Goal: Transaction & Acquisition: Purchase product/service

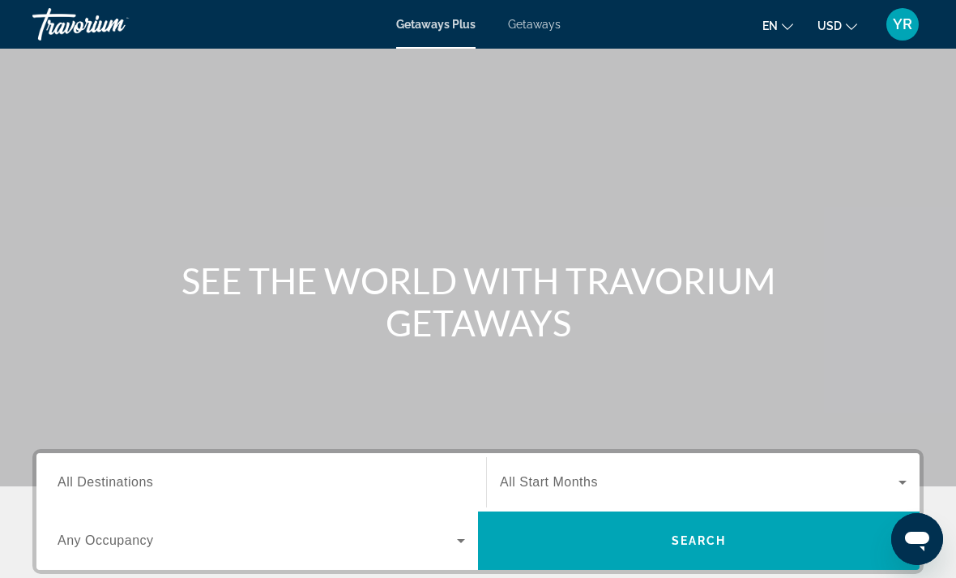
click at [523, 13] on div "Getaways Plus Getaways en English Español Français Italiano Português русский U…" at bounding box center [478, 24] width 956 height 42
click at [534, 18] on span "Getaways" at bounding box center [534, 24] width 53 height 13
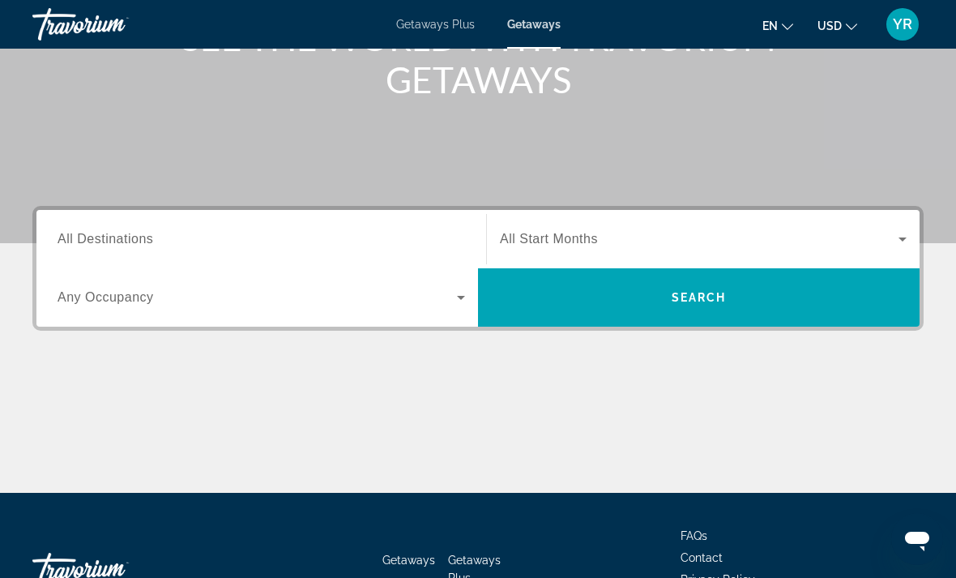
click at [464, 292] on icon "Search widget" at bounding box center [460, 297] width 19 height 19
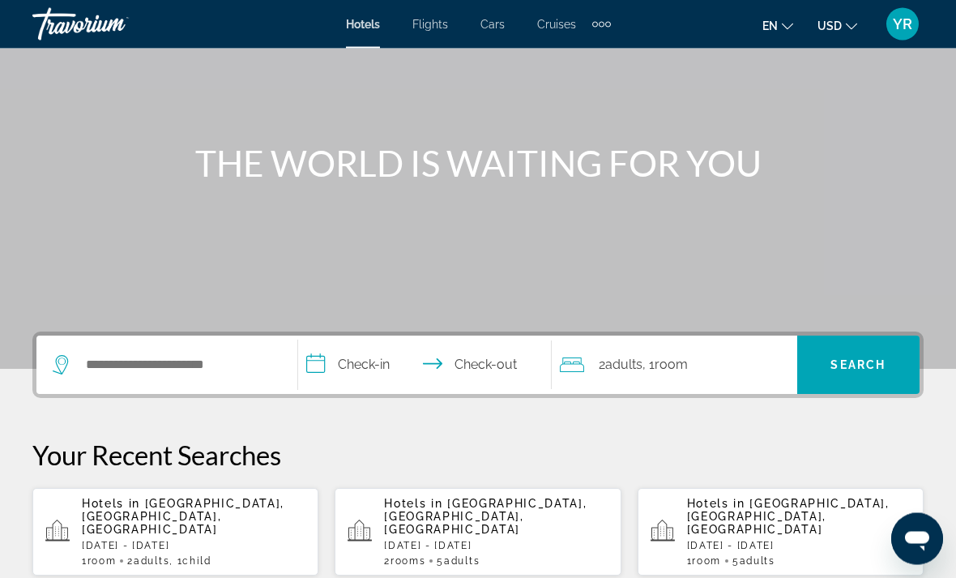
scroll to position [116, 0]
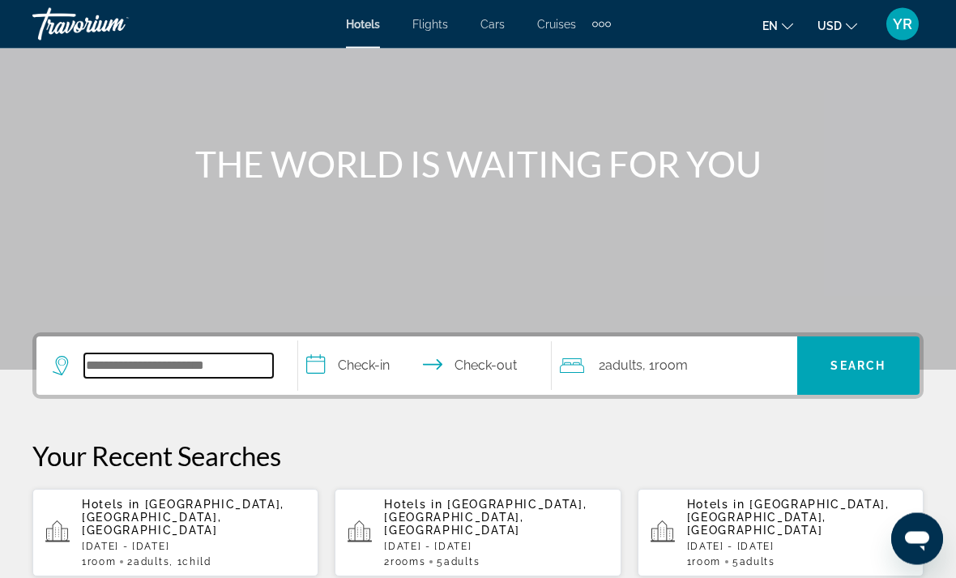
click at [167, 356] on input "Search widget" at bounding box center [178, 366] width 189 height 24
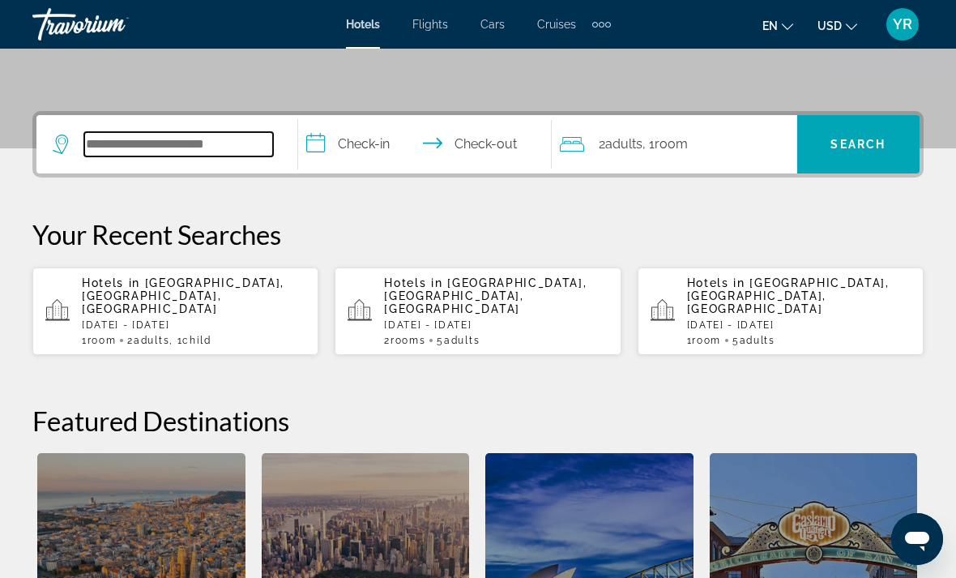
click at [216, 143] on input "Search widget" at bounding box center [178, 144] width 189 height 24
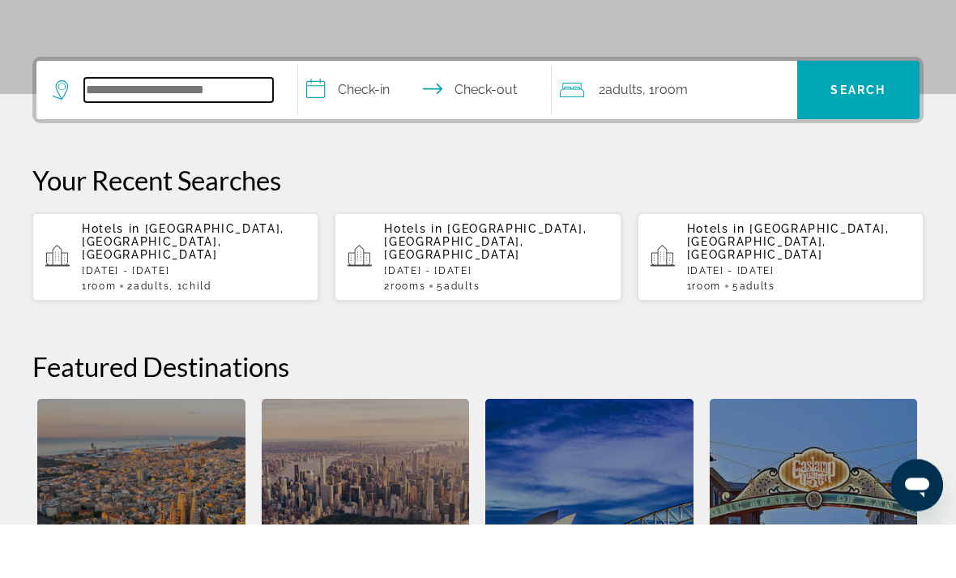
scroll to position [340, 0]
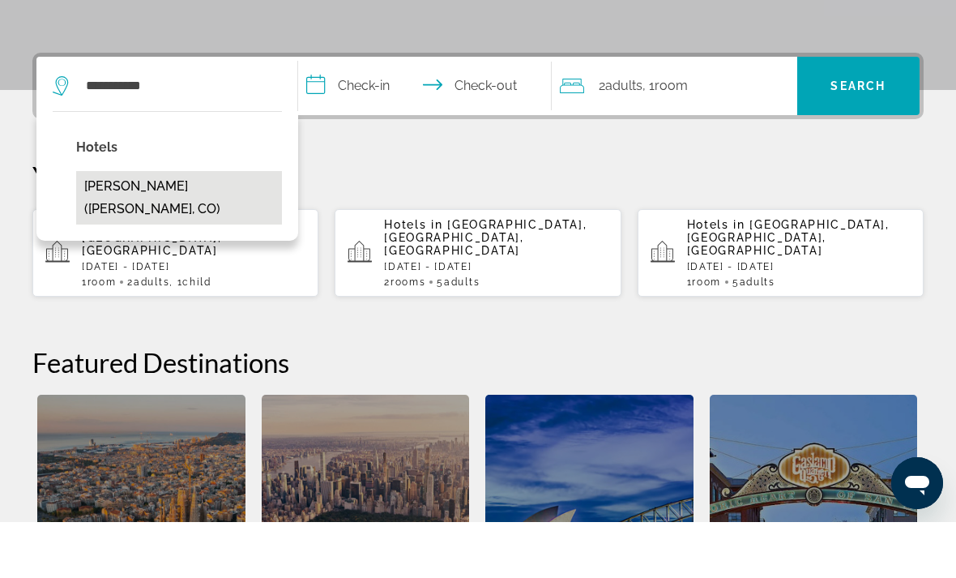
click at [198, 227] on button "[PERSON_NAME] ([PERSON_NAME], CO)" at bounding box center [179, 253] width 206 height 53
type input "**********"
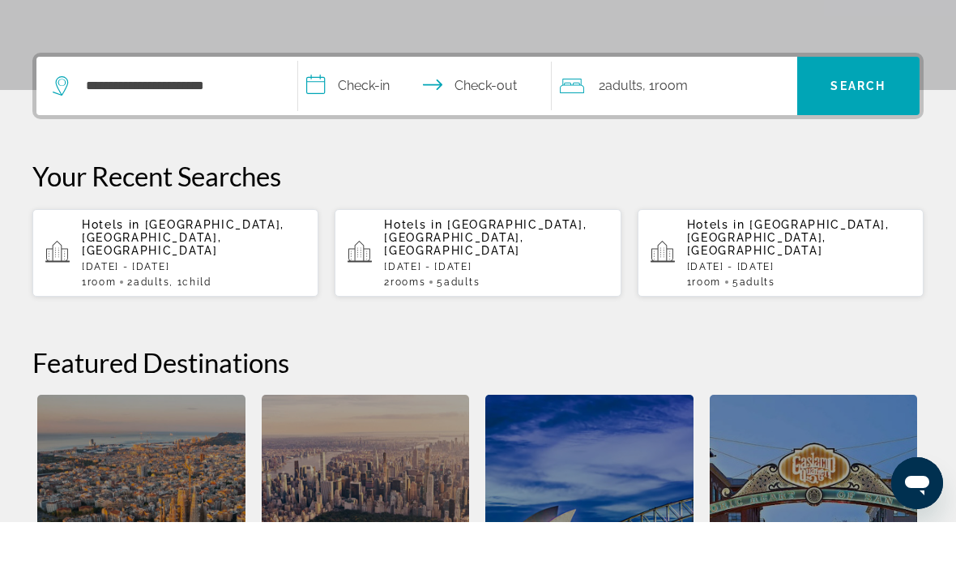
click at [327, 113] on input "**********" at bounding box center [428, 144] width 260 height 63
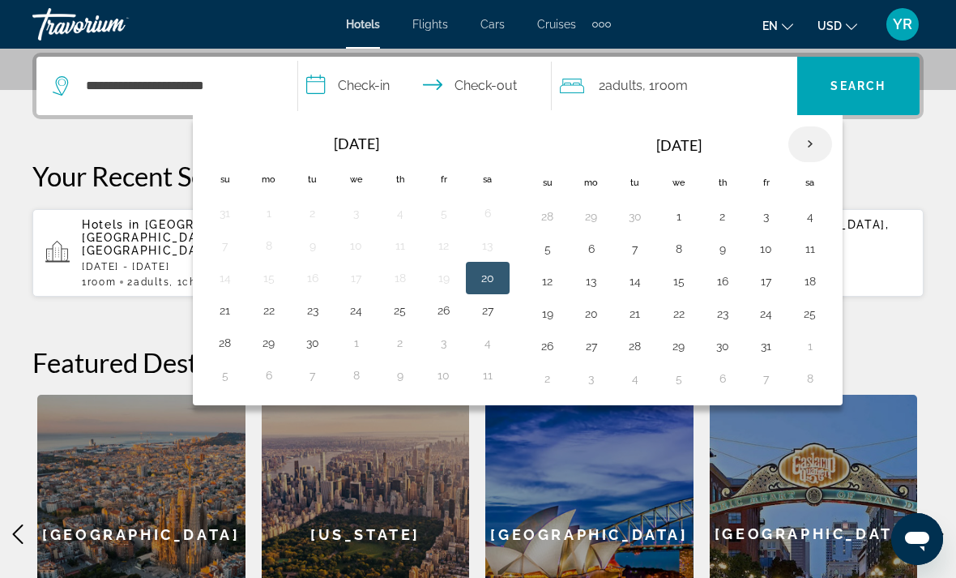
click at [820, 138] on th "Next month" at bounding box center [810, 144] width 44 height 36
click at [634, 283] on button "11" at bounding box center [635, 281] width 26 height 23
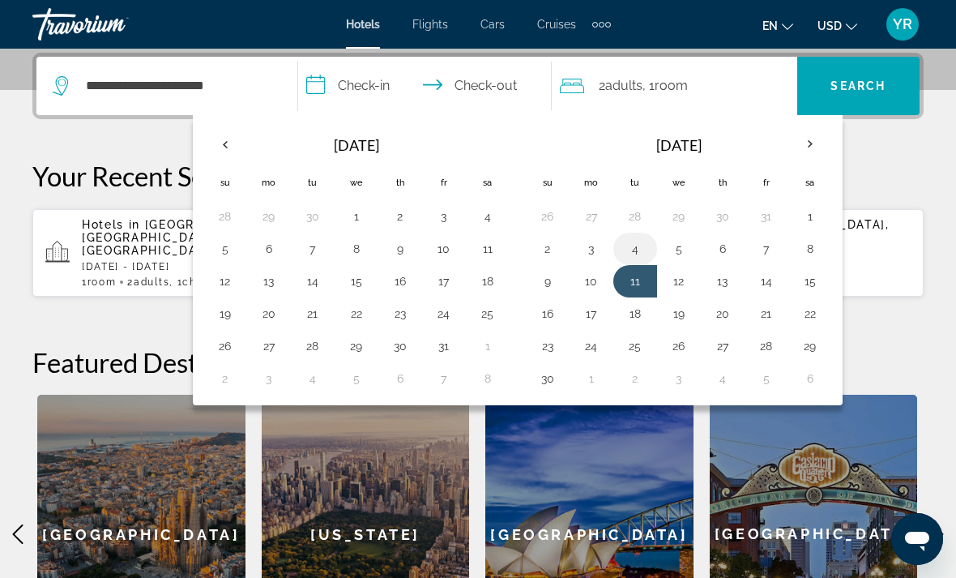
click at [638, 251] on button "4" at bounding box center [635, 248] width 26 height 23
type input "**********"
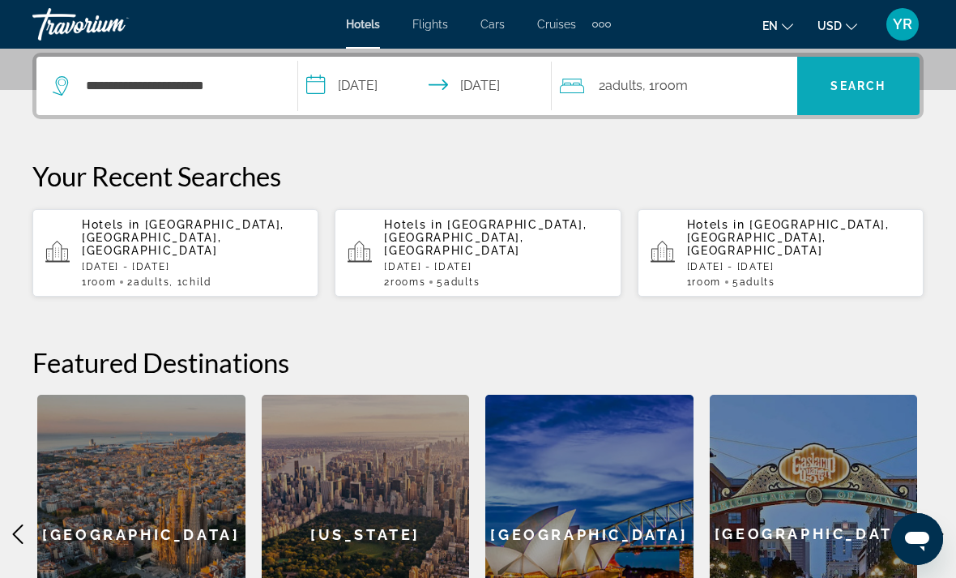
click at [899, 83] on span "Search widget" at bounding box center [858, 85] width 122 height 39
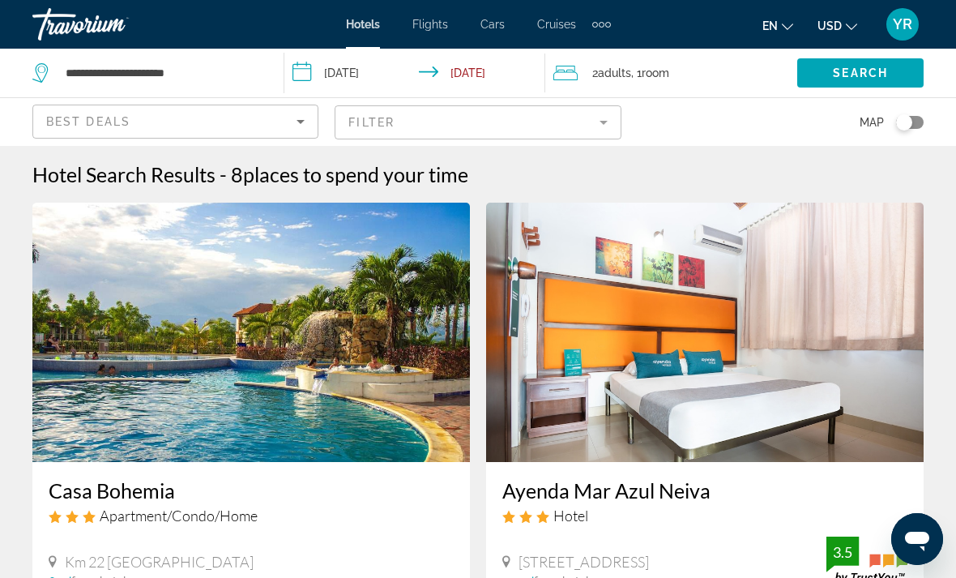
click at [607, 127] on mat-form-field "Filter" at bounding box center [478, 122] width 286 height 34
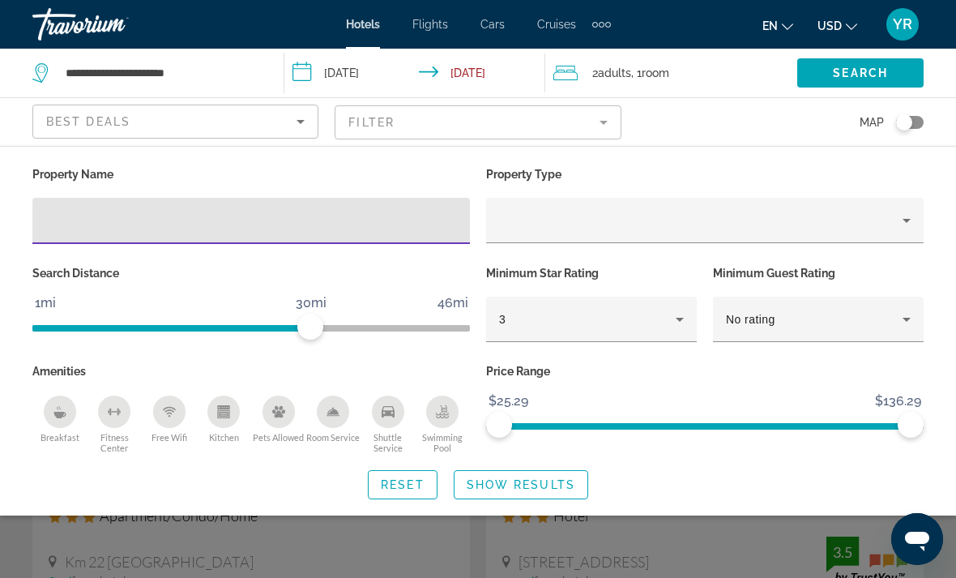
click at [143, 229] on input "Hotel Filters" at bounding box center [251, 220] width 412 height 19
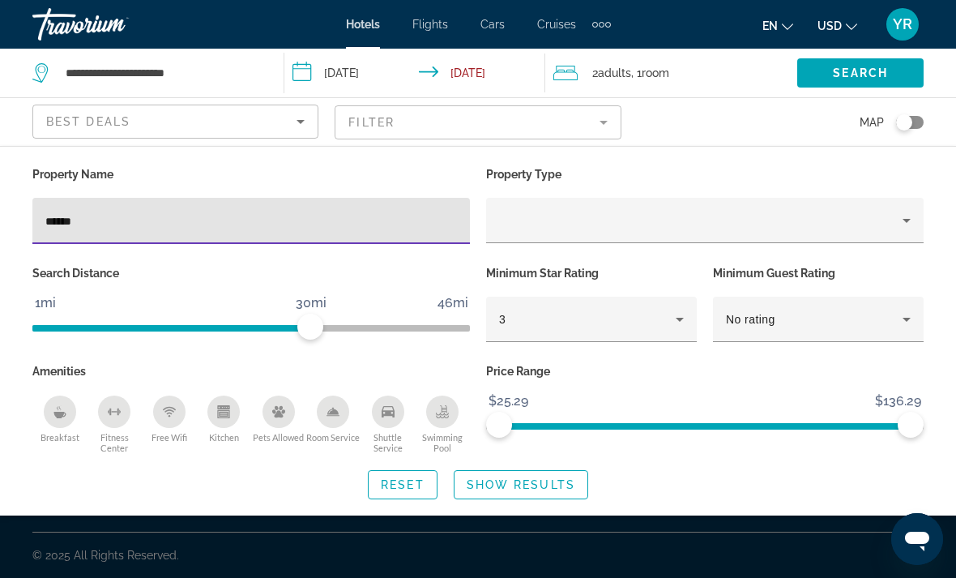
type input "******"
click at [543, 489] on span "Show Results" at bounding box center [521, 484] width 109 height 13
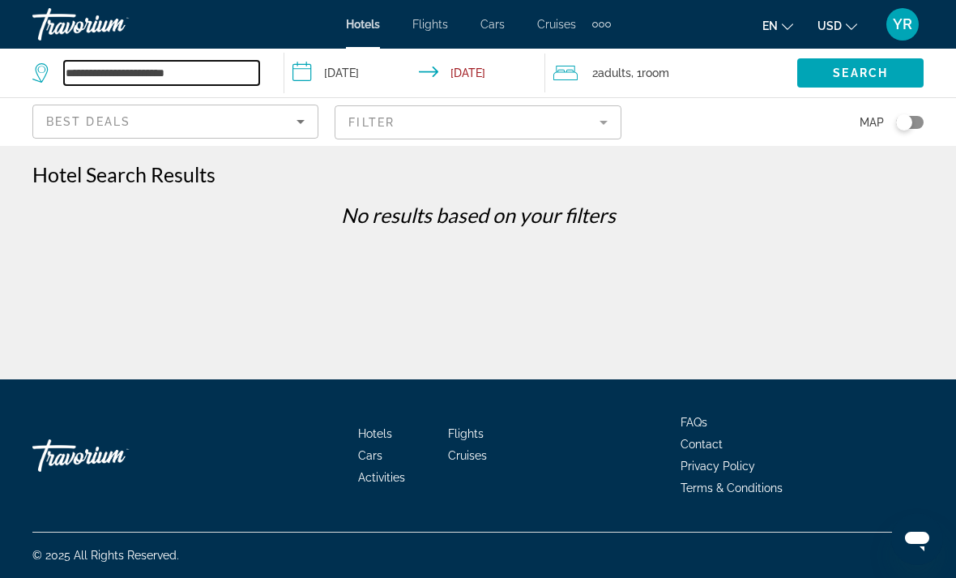
click at [233, 66] on input "**********" at bounding box center [161, 73] width 195 height 24
type input "*"
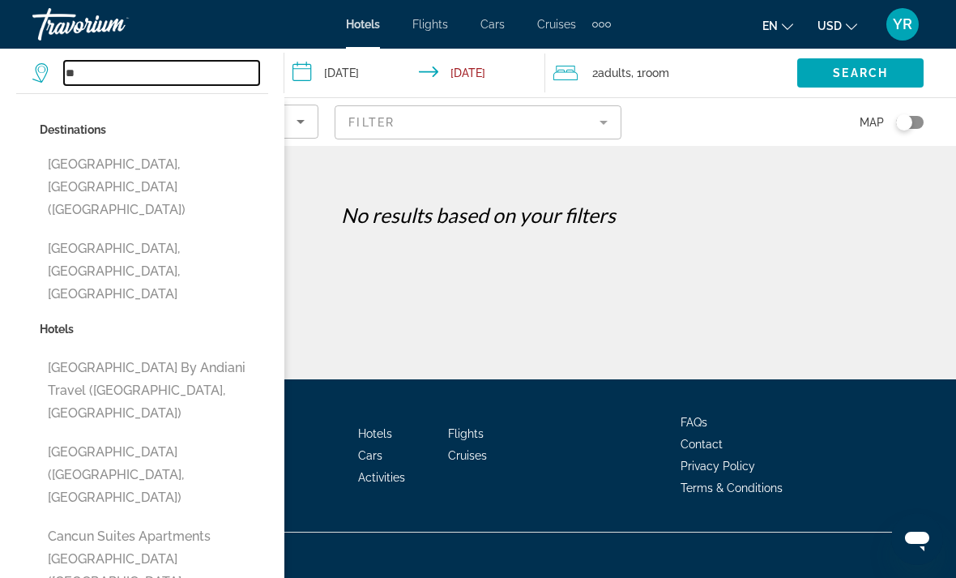
type input "*"
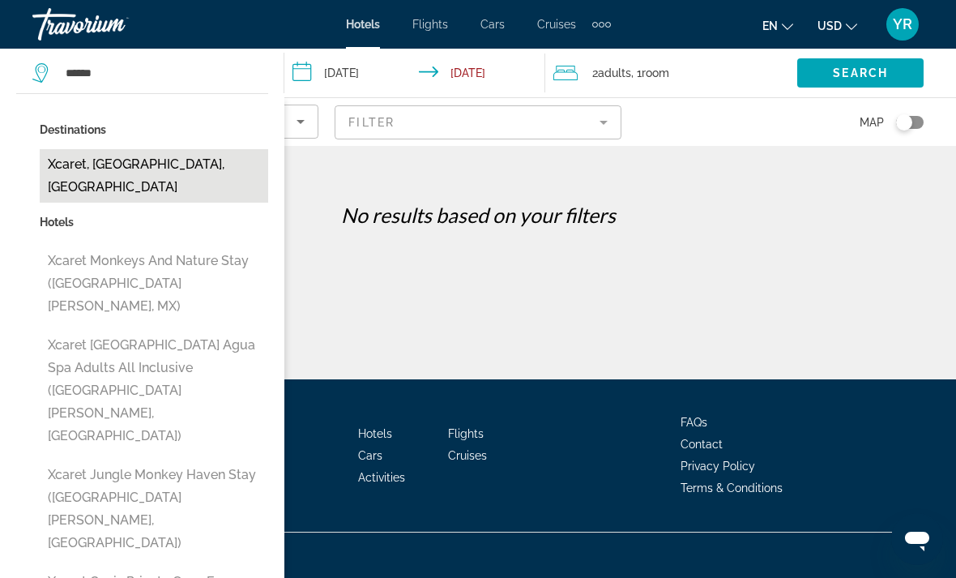
click at [190, 166] on button "Xcaret, [GEOGRAPHIC_DATA], [GEOGRAPHIC_DATA]" at bounding box center [154, 175] width 228 height 53
type input "**********"
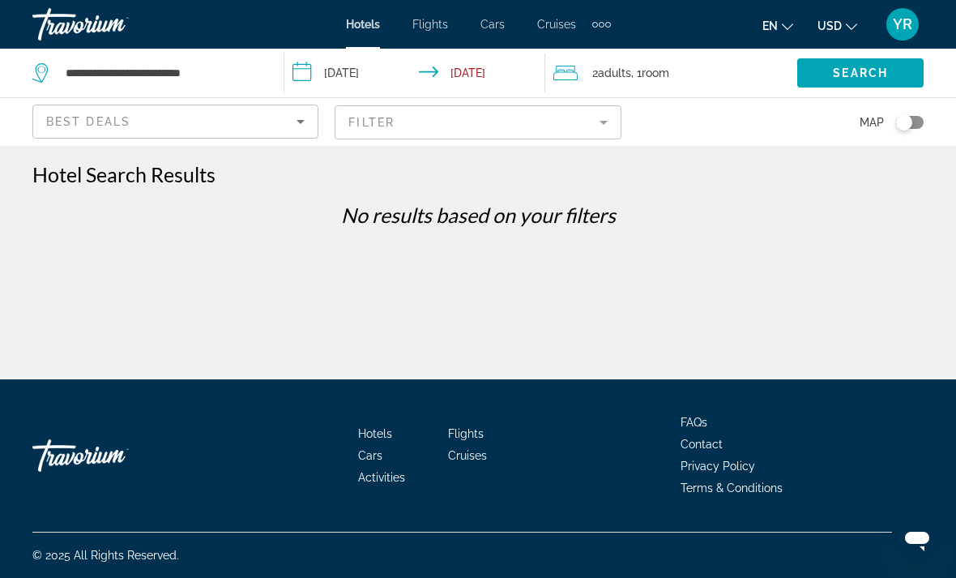
click at [335, 73] on input "**********" at bounding box center [417, 75] width 267 height 53
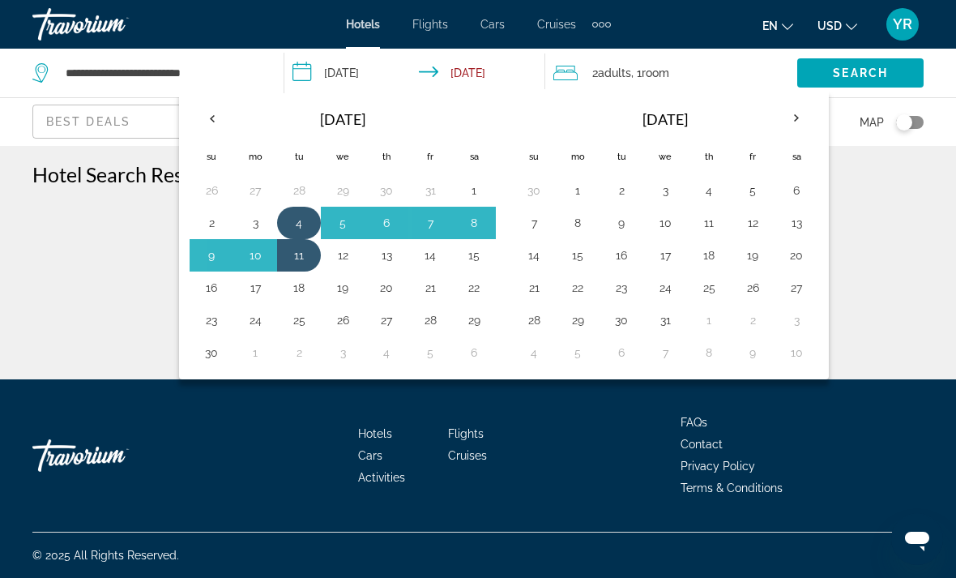
click at [297, 216] on button "4" at bounding box center [299, 222] width 26 height 23
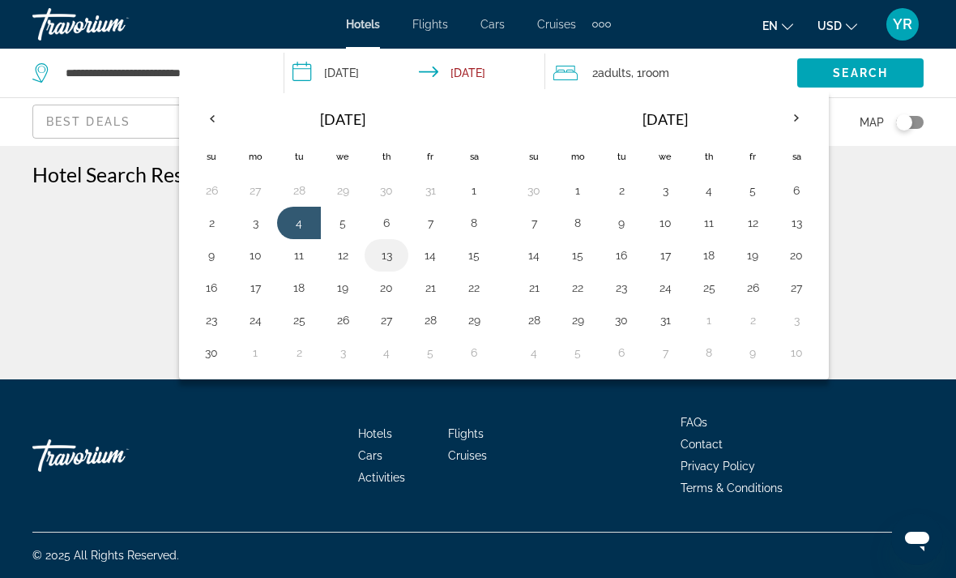
click at [387, 263] on button "13" at bounding box center [387, 255] width 26 height 23
type input "**********"
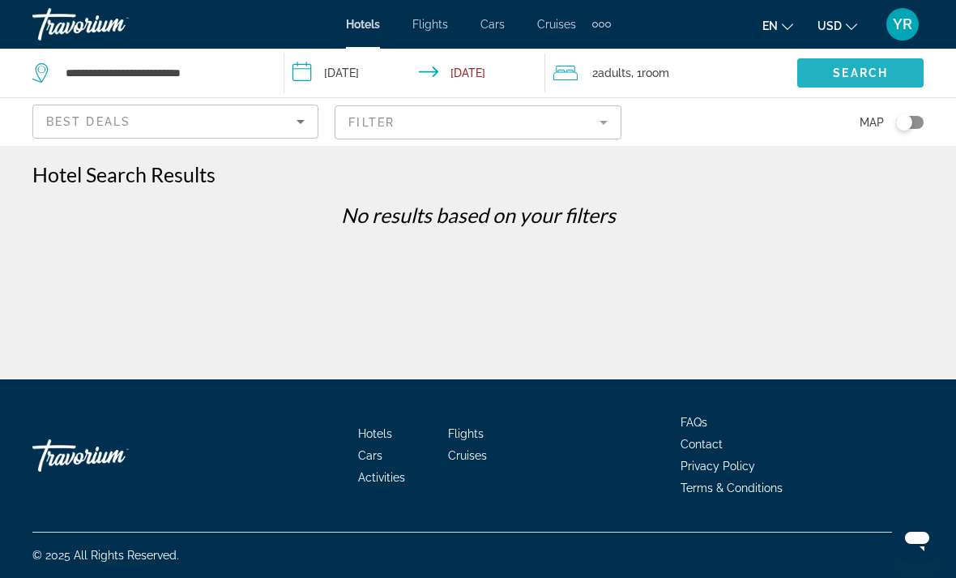
click at [867, 72] on span "Search" at bounding box center [860, 72] width 55 height 13
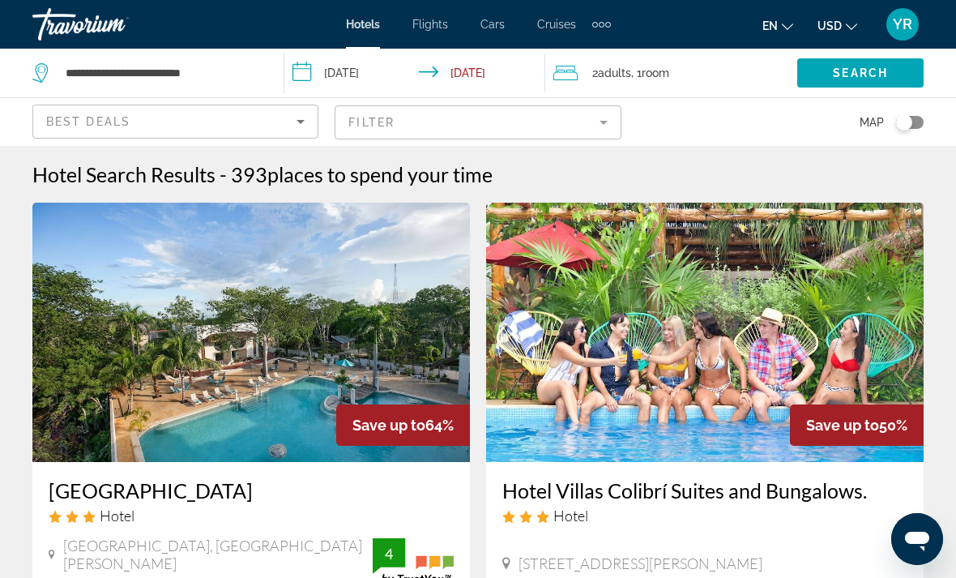
click at [616, 135] on mat-form-field "Filter" at bounding box center [478, 122] width 286 height 34
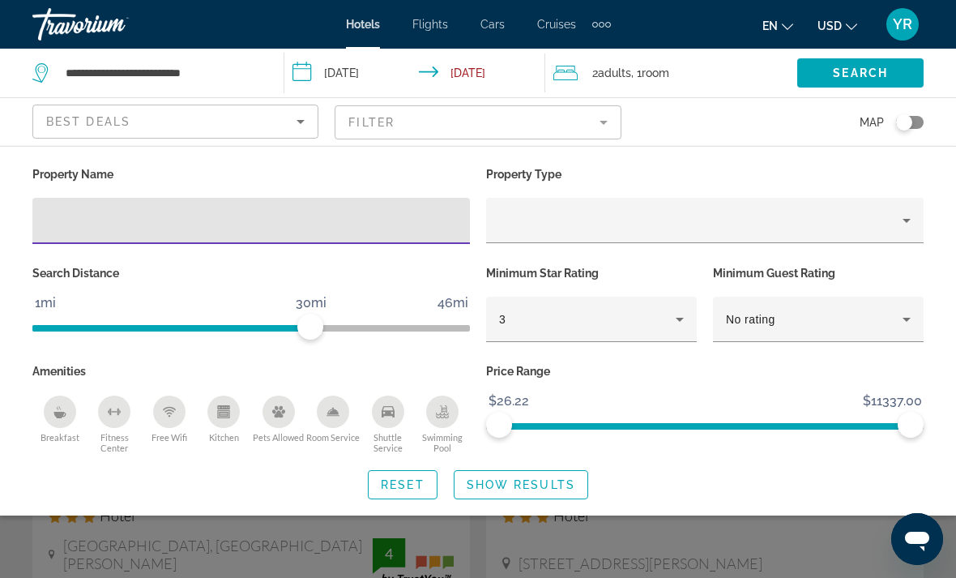
click at [129, 212] on input "Hotel Filters" at bounding box center [251, 220] width 412 height 19
type input "******"
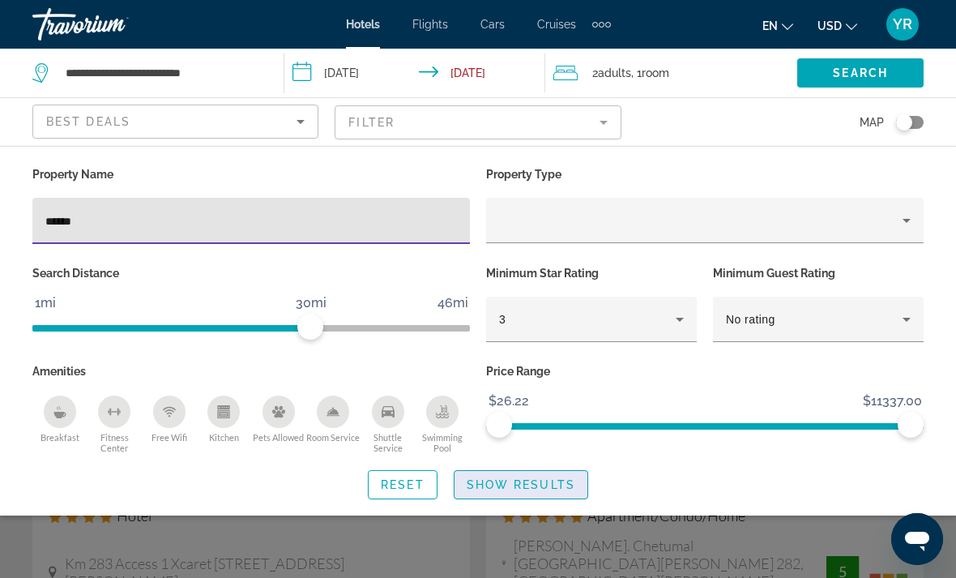
click at [543, 489] on span "Show Results" at bounding box center [521, 484] width 109 height 13
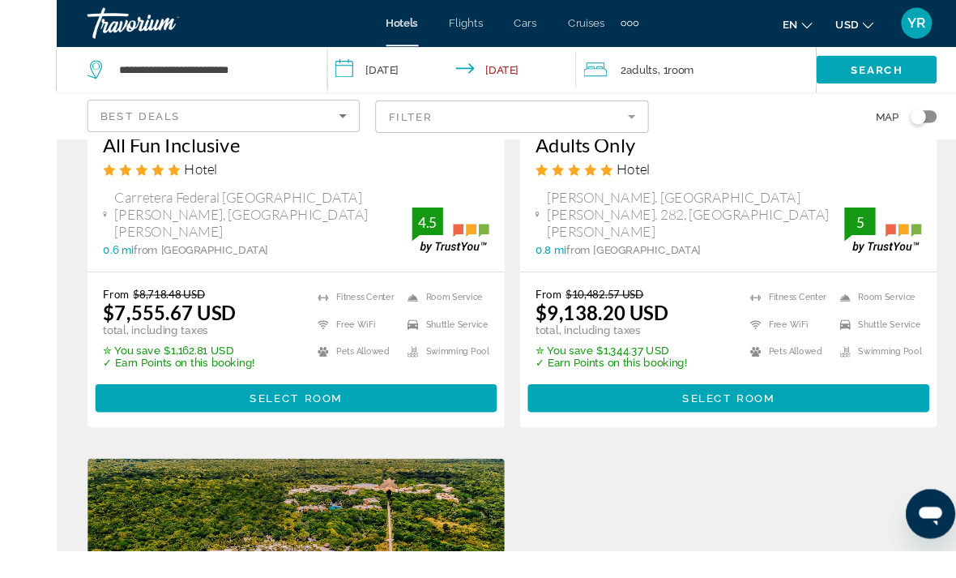
scroll to position [997, 0]
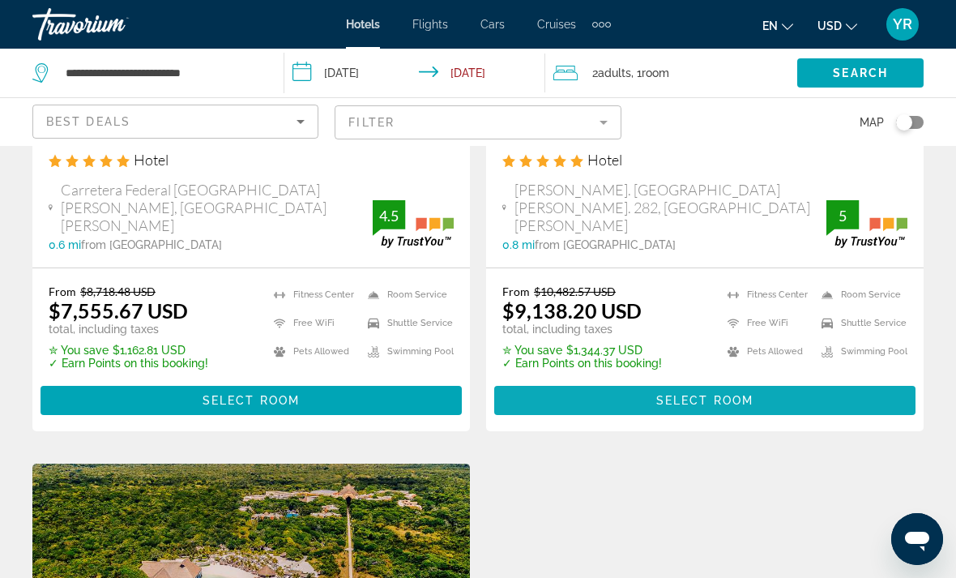
click at [787, 381] on span "Main content" at bounding box center [704, 400] width 421 height 39
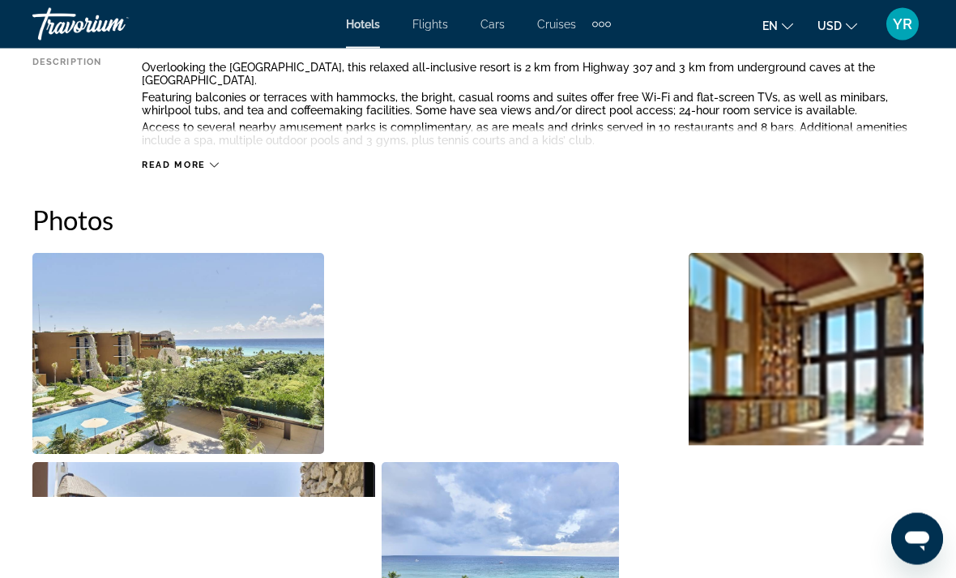
scroll to position [820, 0]
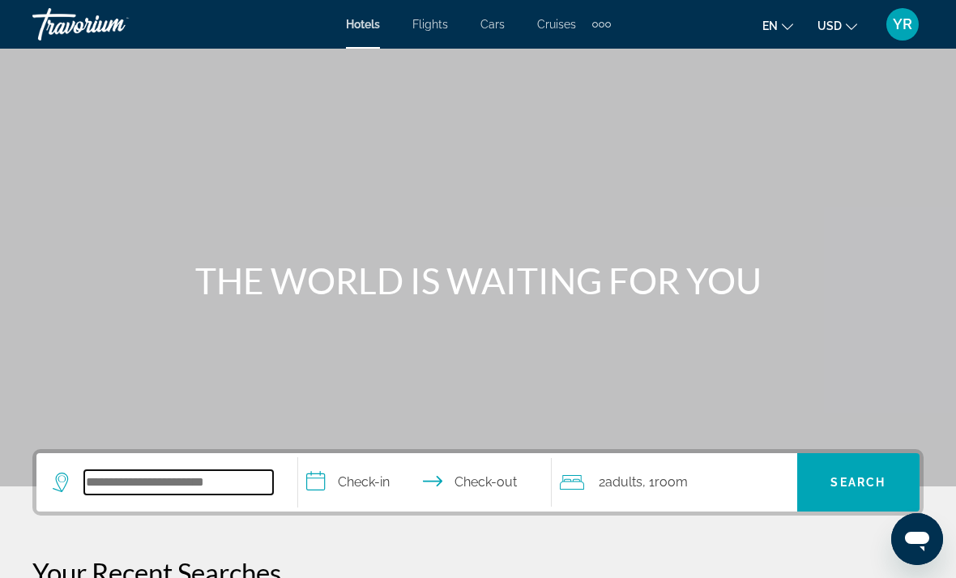
click at [156, 493] on input "Search widget" at bounding box center [178, 482] width 189 height 24
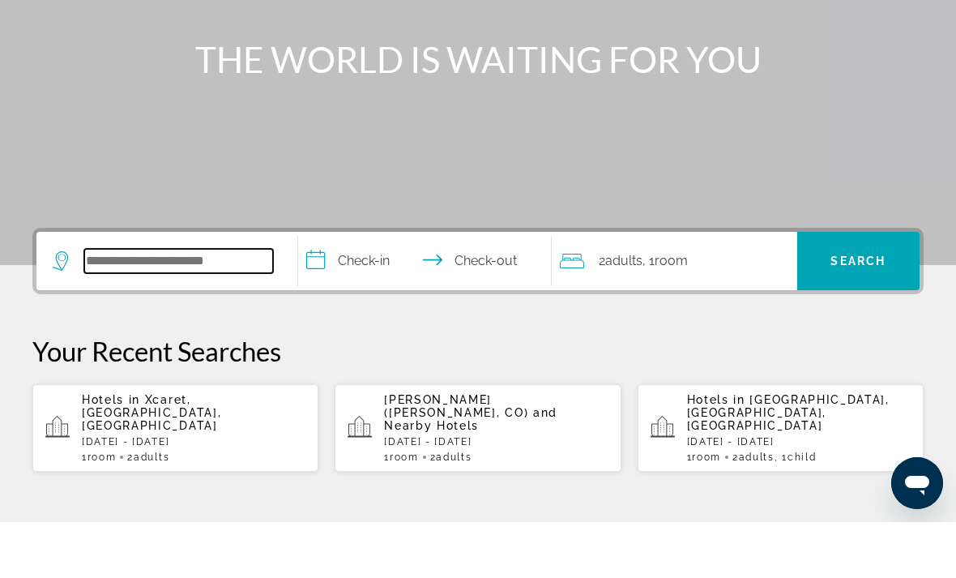
click at [159, 305] on input "Search widget" at bounding box center [178, 317] width 189 height 24
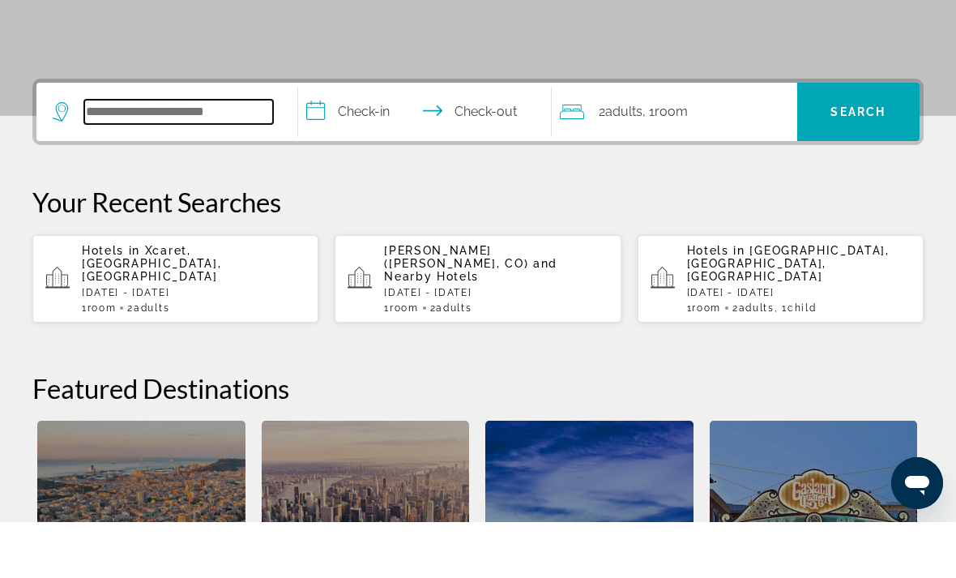
scroll to position [340, 0]
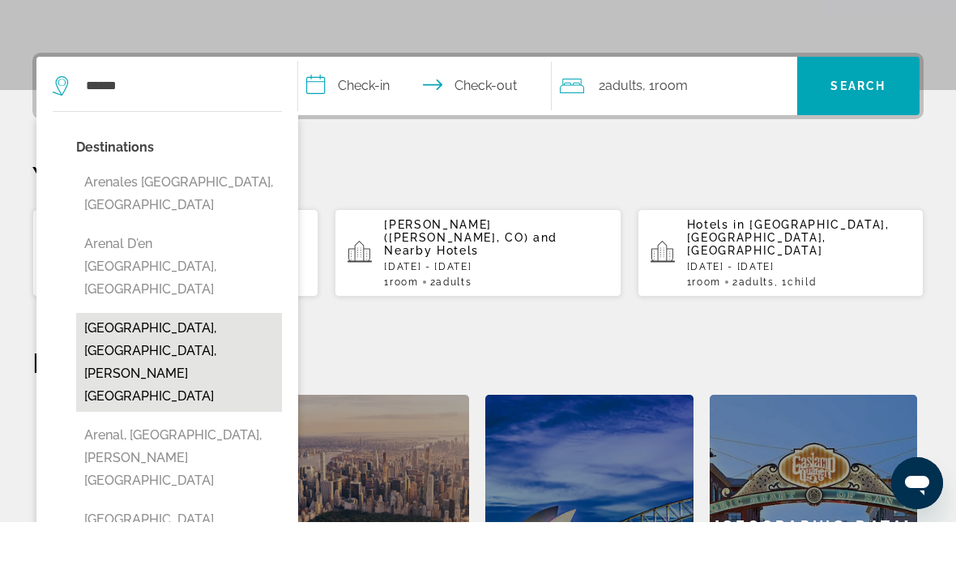
click at [129, 369] on button "[GEOGRAPHIC_DATA], [GEOGRAPHIC_DATA], [GEOGRAPHIC_DATA]" at bounding box center [179, 418] width 206 height 99
type input "**********"
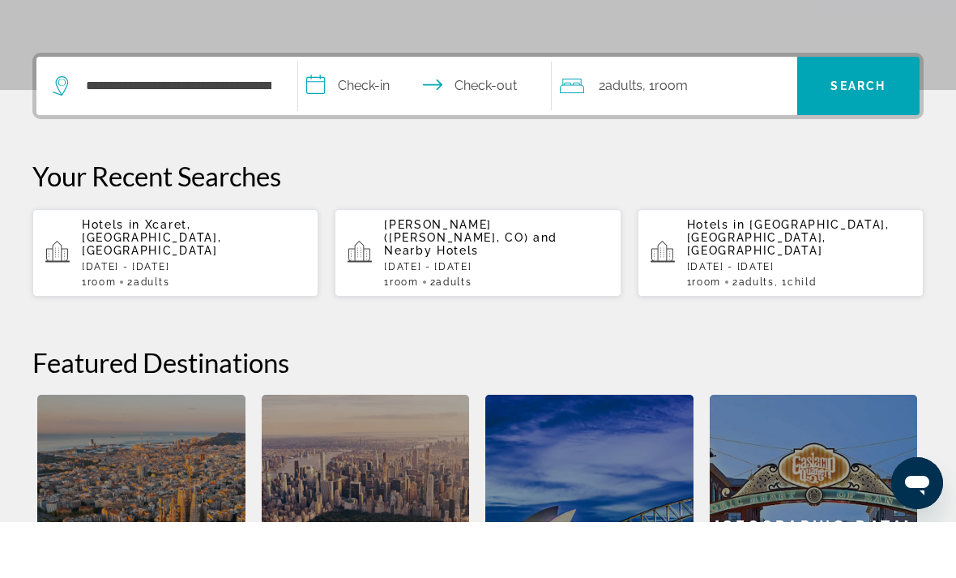
click at [342, 113] on input "**********" at bounding box center [428, 144] width 260 height 63
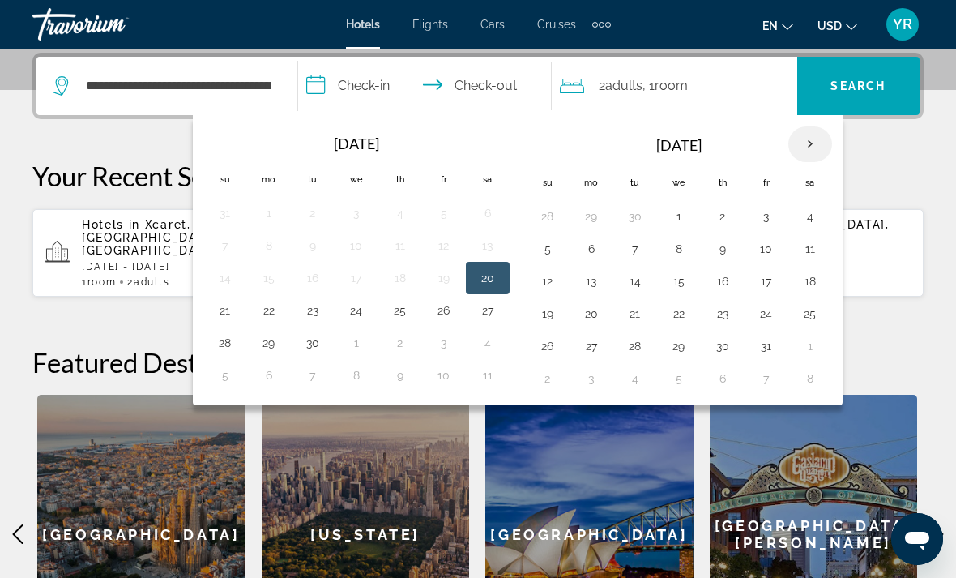
click at [805, 146] on th "Next month" at bounding box center [810, 144] width 44 height 36
click at [807, 147] on th "Next month" at bounding box center [810, 144] width 44 height 36
click at [808, 148] on th "Next month" at bounding box center [810, 144] width 44 height 36
click at [813, 144] on th "Next month" at bounding box center [810, 144] width 44 height 36
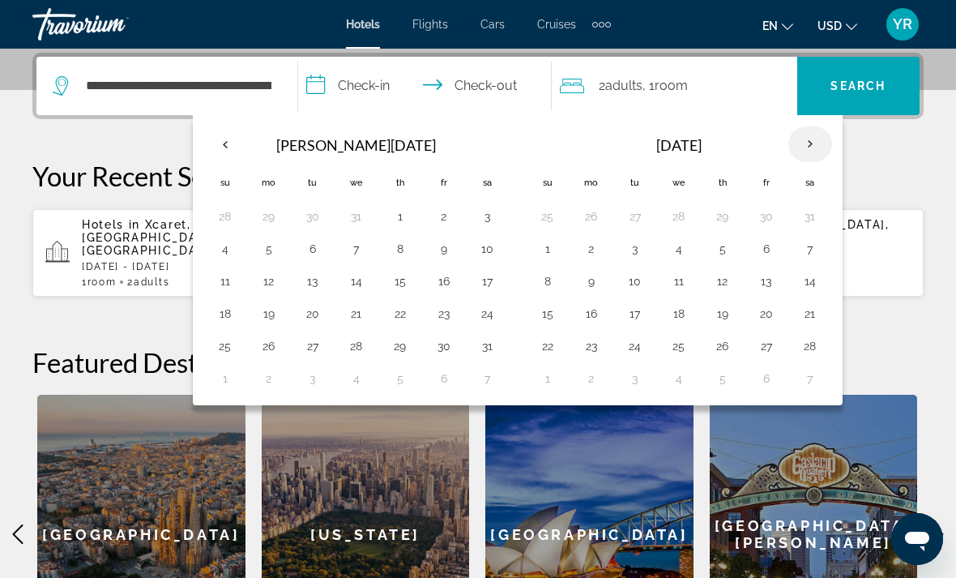
click at [817, 145] on th "Next month" at bounding box center [810, 144] width 44 height 36
click at [393, 284] on button "12" at bounding box center [400, 281] width 26 height 23
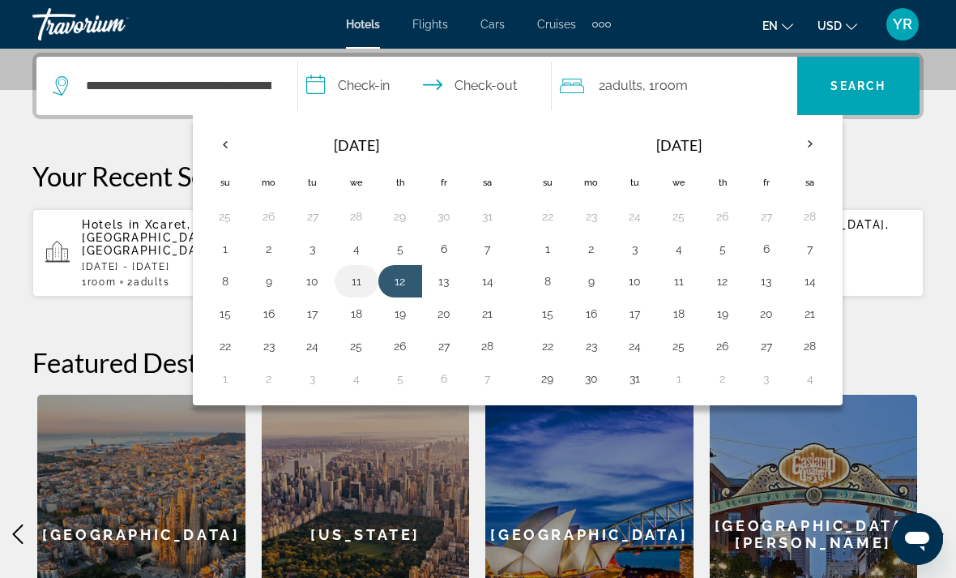
click at [356, 276] on button "11" at bounding box center [357, 281] width 26 height 23
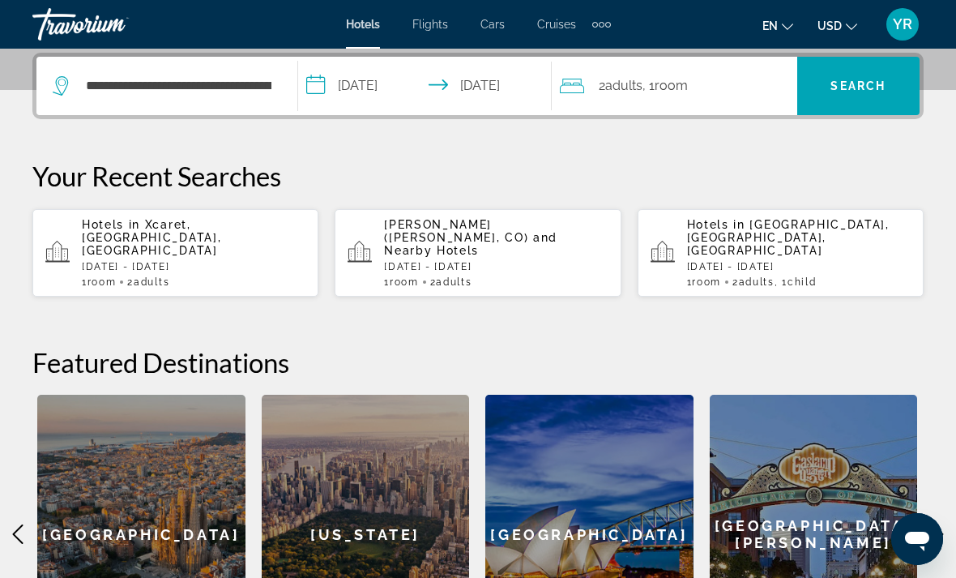
click at [338, 68] on input "**********" at bounding box center [428, 88] width 260 height 63
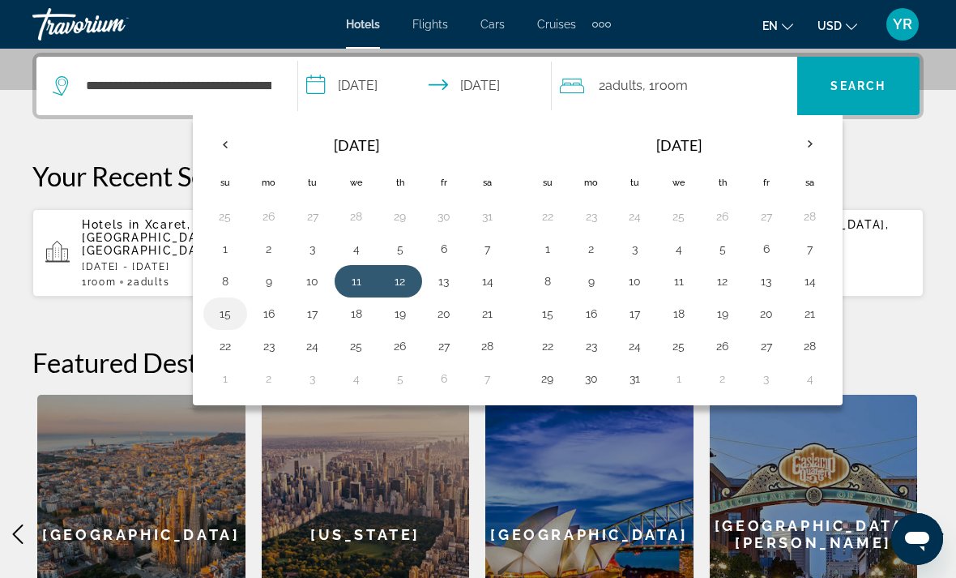
click at [223, 309] on button "15" at bounding box center [225, 313] width 26 height 23
click at [351, 271] on button "11" at bounding box center [357, 281] width 26 height 23
type input "**********"
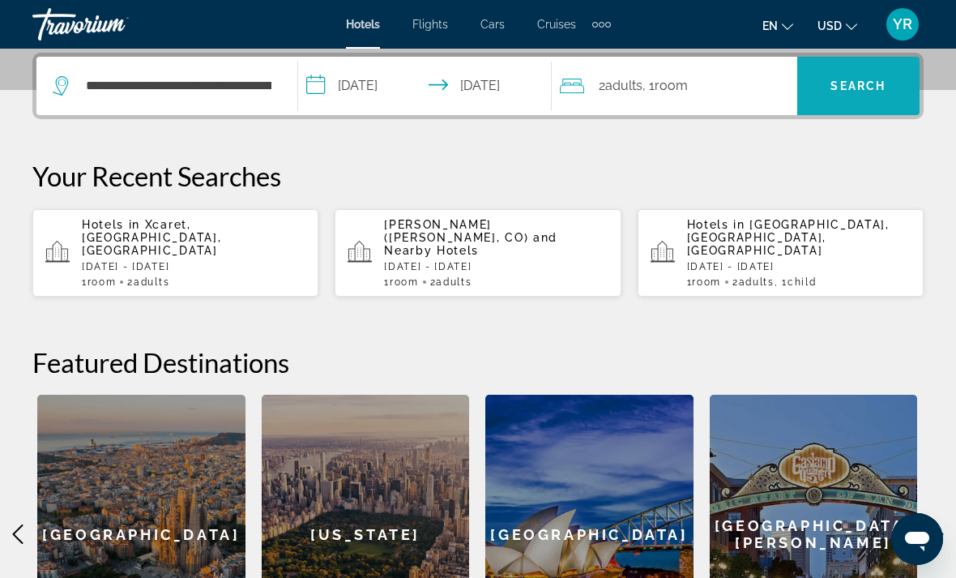
click at [868, 73] on span "Search widget" at bounding box center [858, 85] width 122 height 39
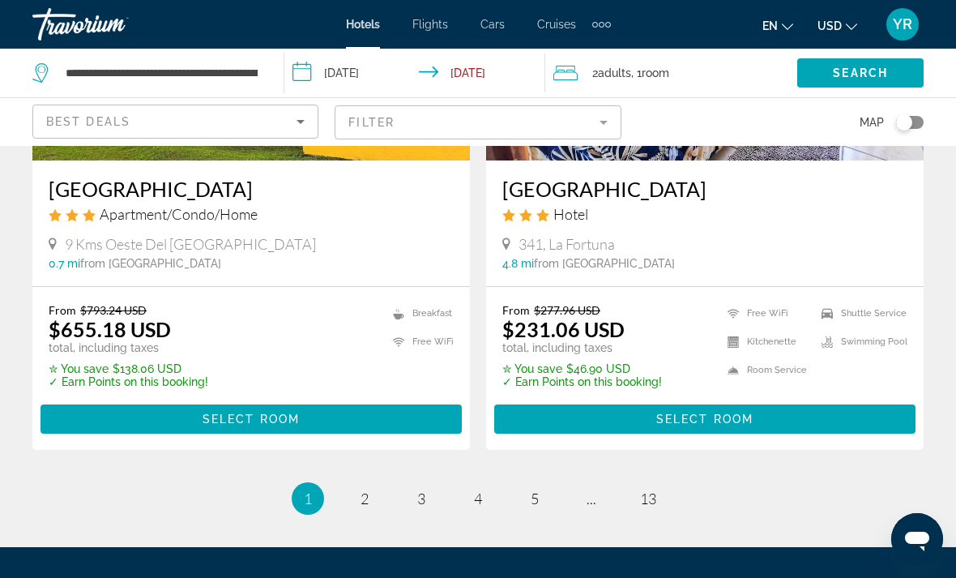
scroll to position [3310, 0]
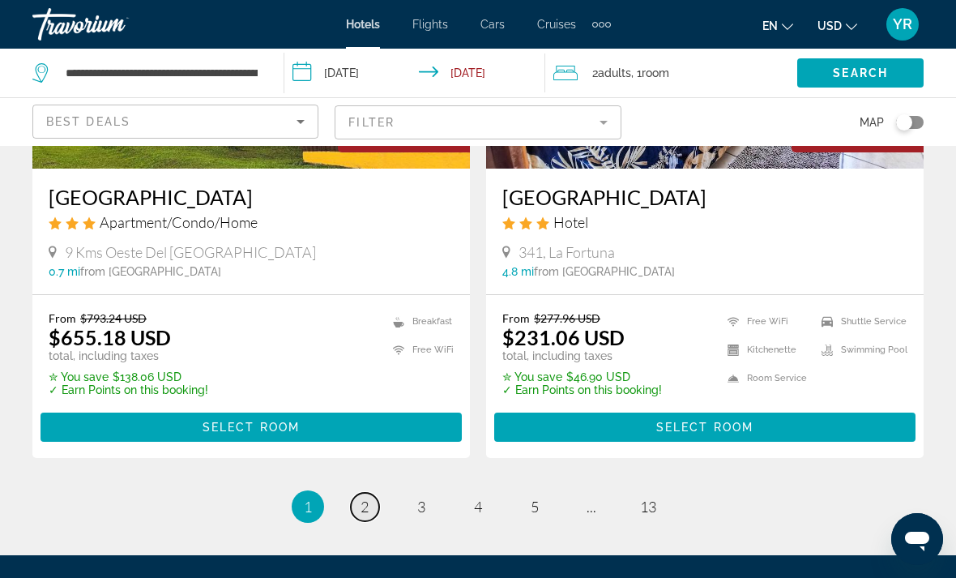
click at [368, 506] on span "2" at bounding box center [365, 506] width 8 height 18
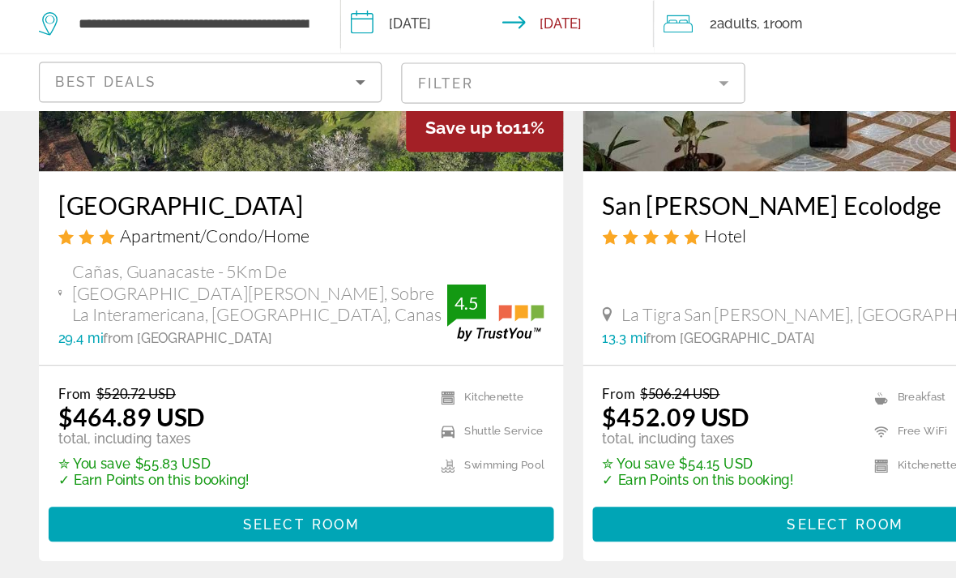
scroll to position [3477, 0]
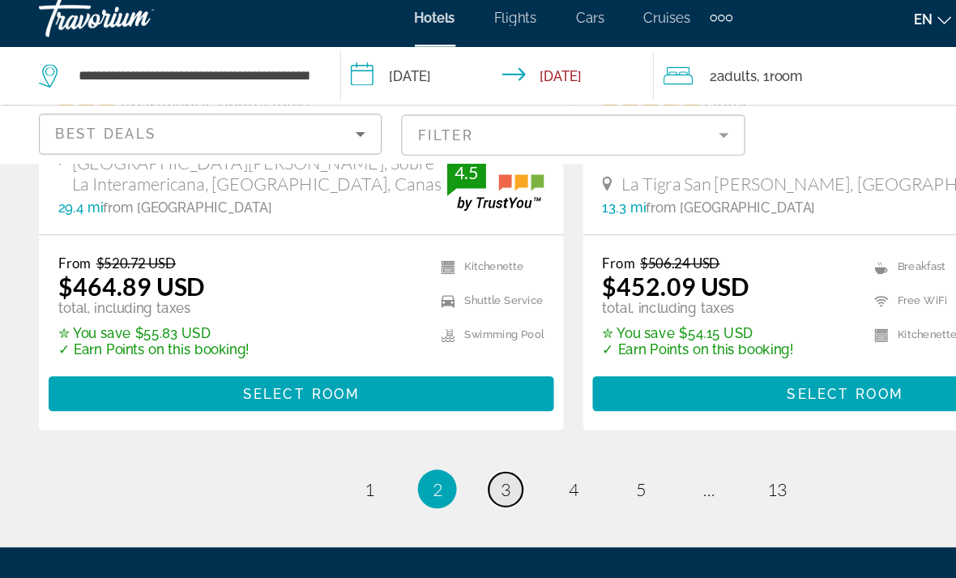
click at [429, 403] on link "page 3" at bounding box center [422, 417] width 28 height 28
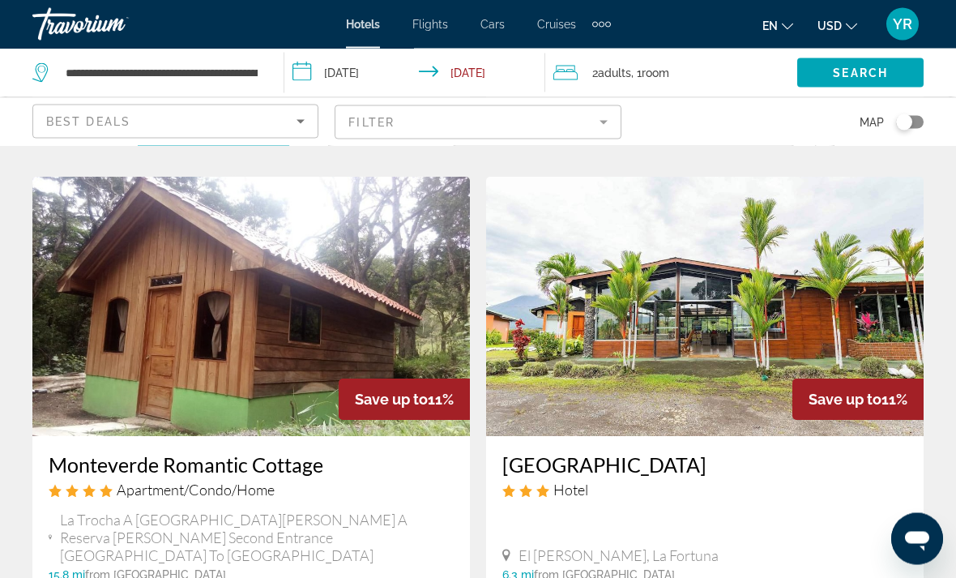
scroll to position [1272, 0]
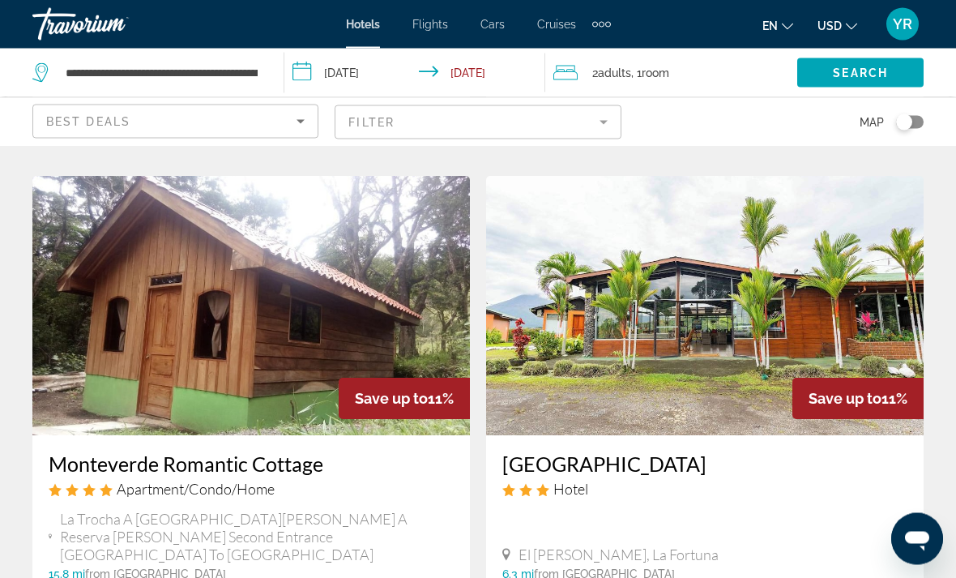
click at [297, 84] on input "**********" at bounding box center [417, 75] width 267 height 53
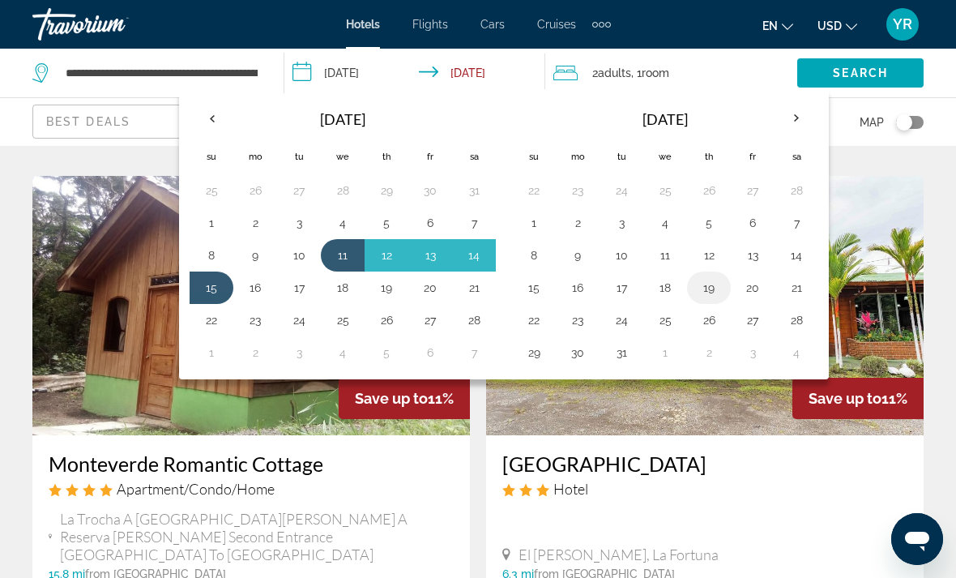
click at [708, 283] on button "19" at bounding box center [709, 287] width 26 height 23
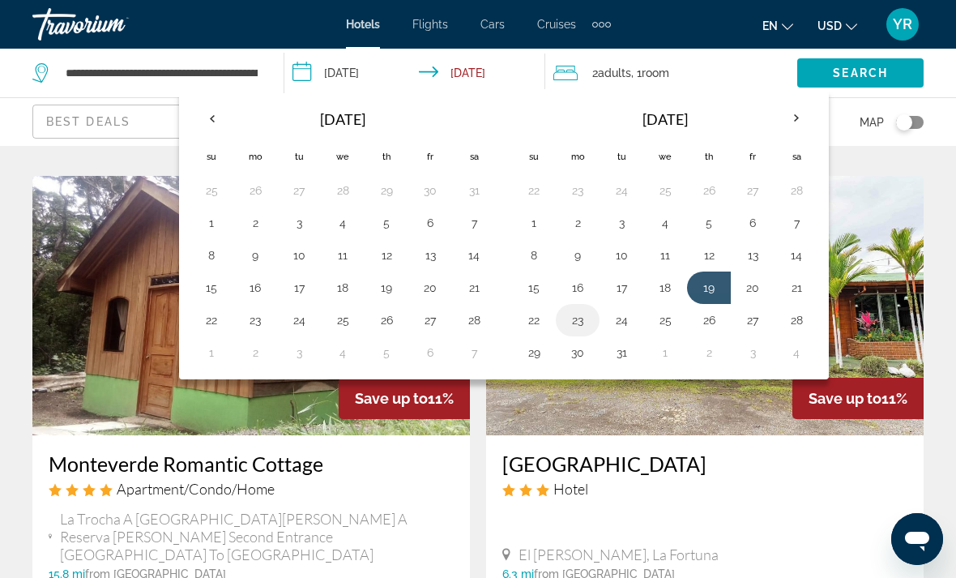
click at [578, 320] on button "23" at bounding box center [578, 320] width 26 height 23
type input "**********"
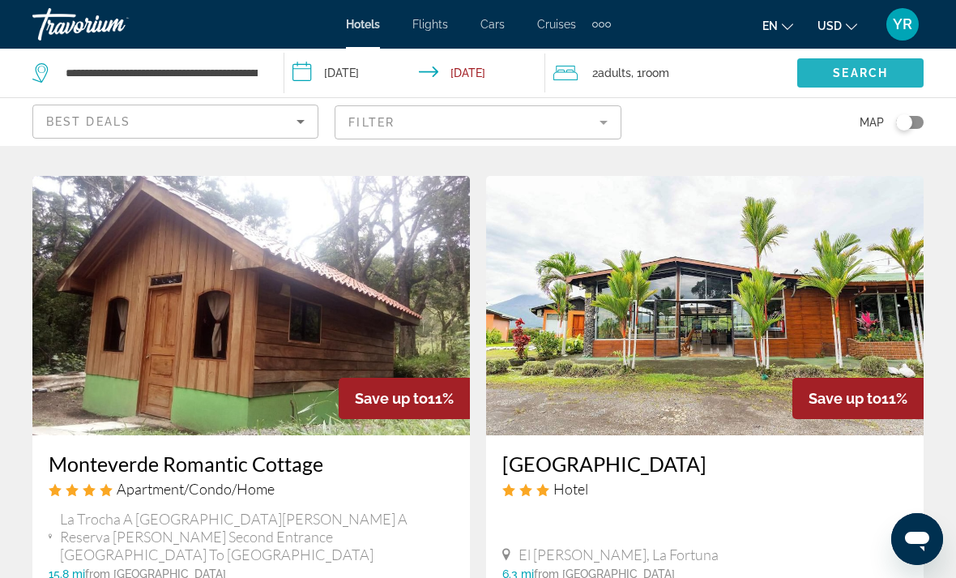
click at [872, 66] on span "Search" at bounding box center [860, 72] width 55 height 13
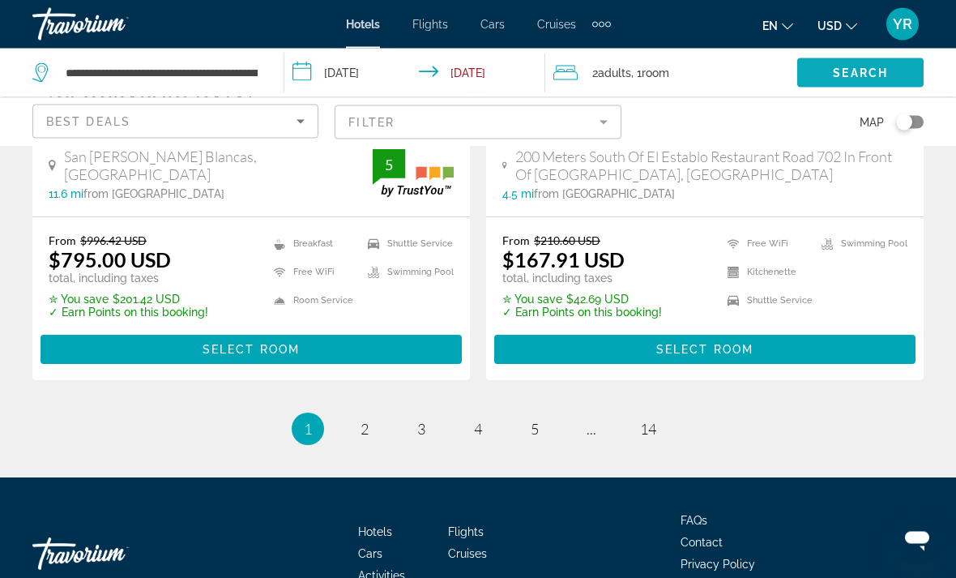
scroll to position [3449, 0]
click at [371, 415] on link "page 2" at bounding box center [365, 429] width 28 height 28
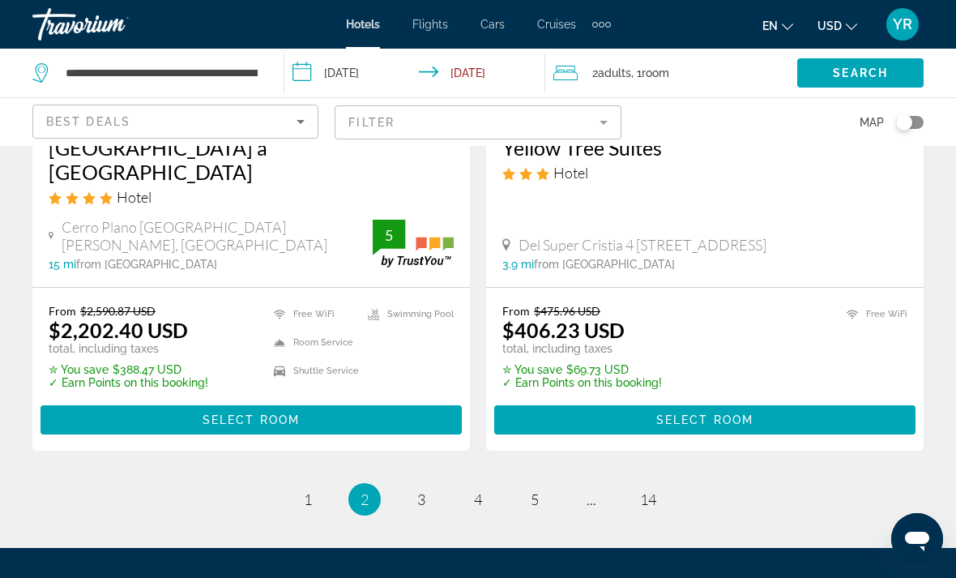
scroll to position [3384, 0]
click at [425, 491] on span "3" at bounding box center [421, 500] width 8 height 18
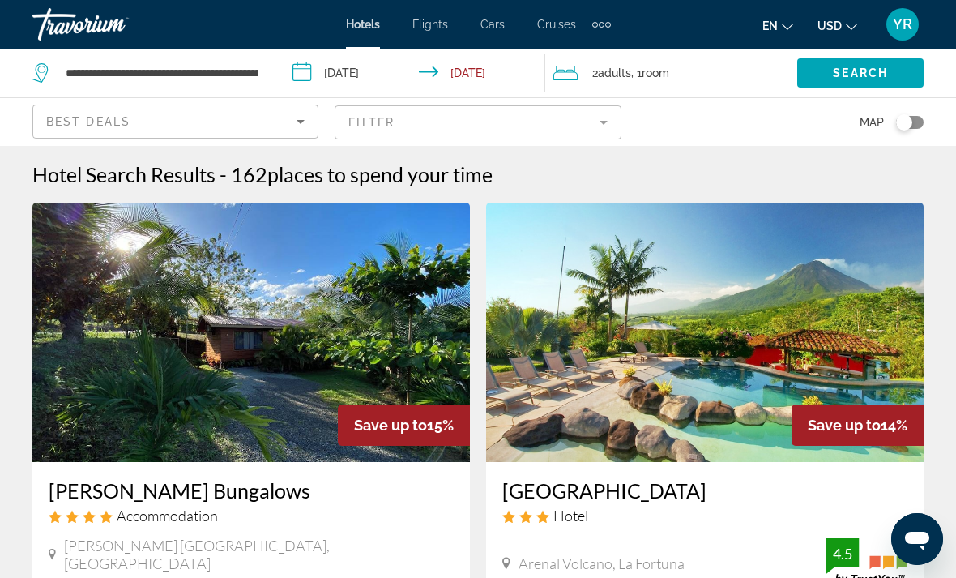
click at [307, 70] on input "**********" at bounding box center [417, 75] width 267 height 53
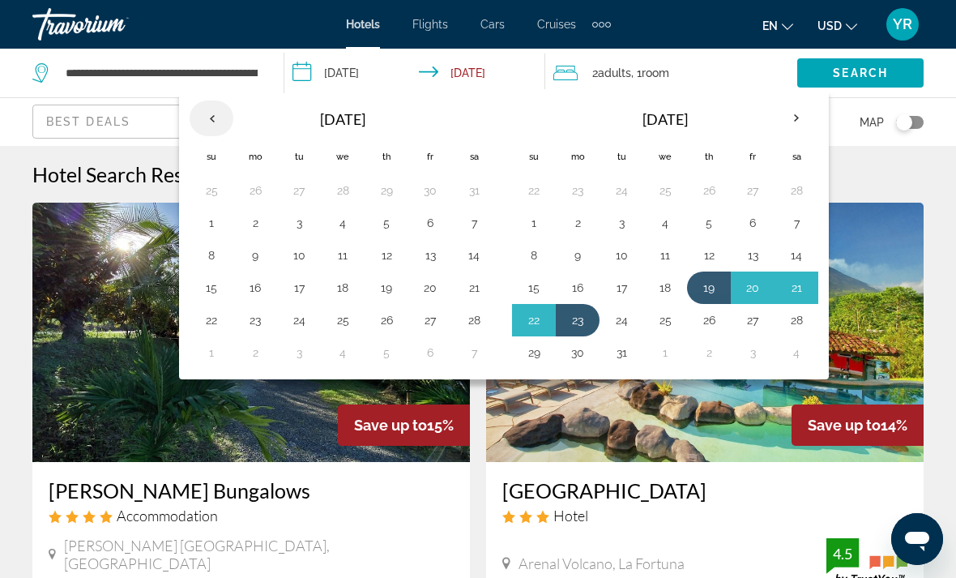
click at [215, 119] on th "Previous month" at bounding box center [212, 118] width 44 height 36
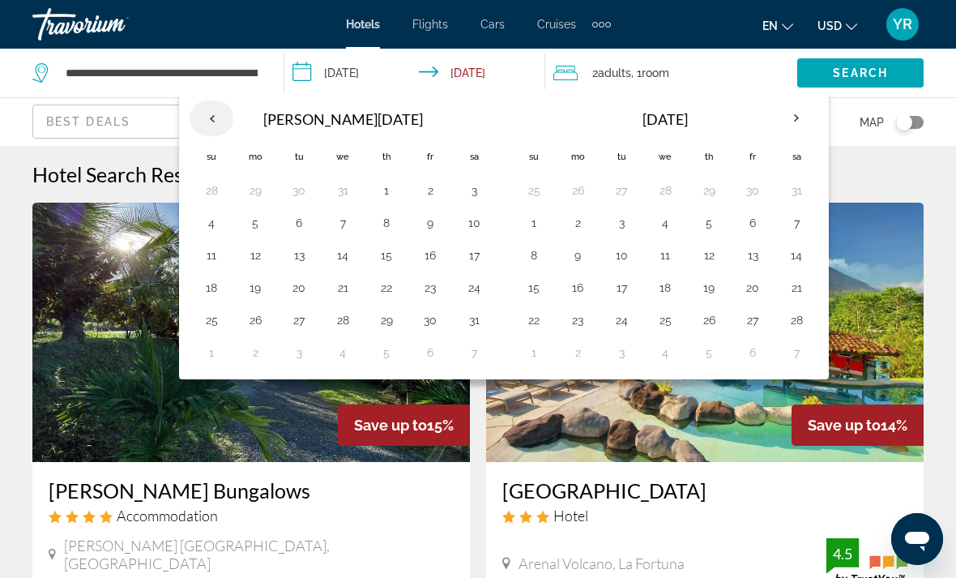
click at [216, 111] on th "Previous month" at bounding box center [212, 118] width 44 height 36
click at [228, 117] on th "Previous month" at bounding box center [212, 118] width 44 height 36
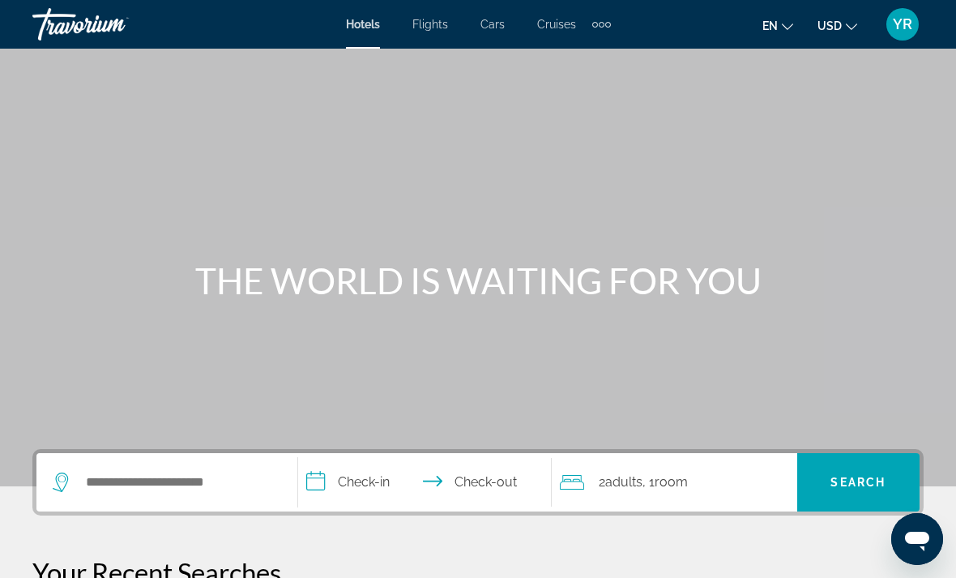
click at [598, 33] on div "Extra navigation items" at bounding box center [601, 24] width 19 height 24
click at [578, 37] on div "Hotels Flights Cars Cruises Activities" at bounding box center [574, 54] width 79 height 45
click at [566, 66] on link "Activities" at bounding box center [574, 54] width 63 height 29
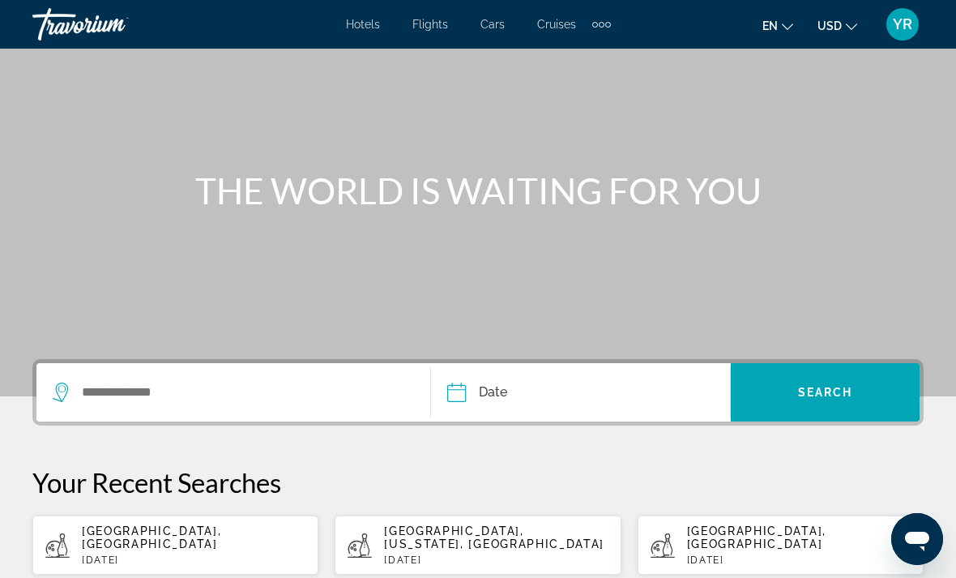
scroll to position [97, 0]
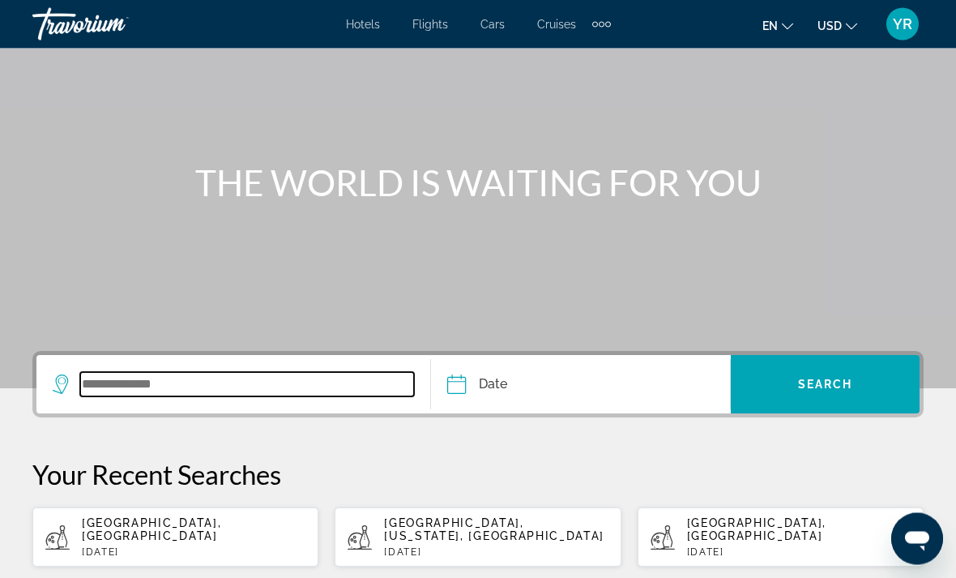
click at [246, 375] on input "Search widget" at bounding box center [247, 385] width 334 height 24
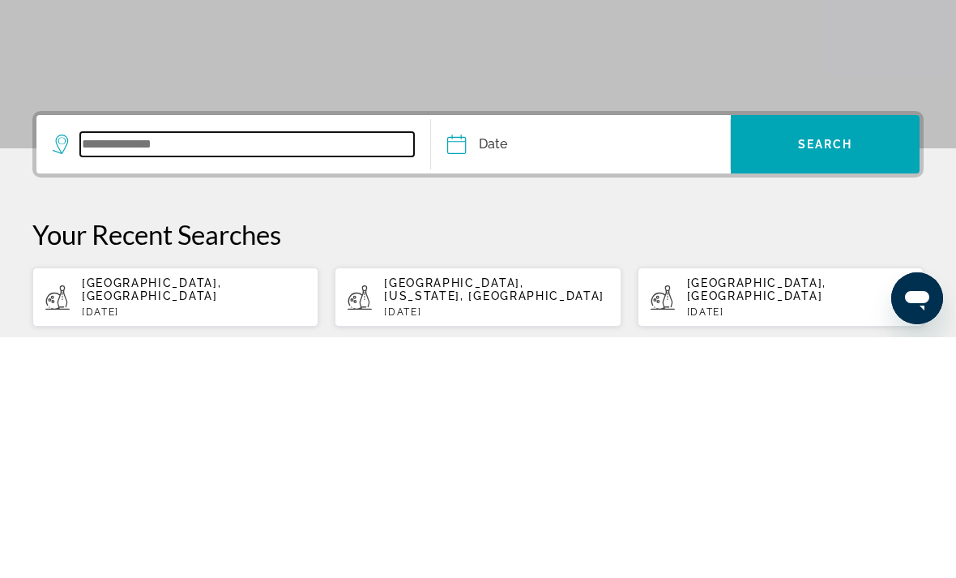
scroll to position [268, 0]
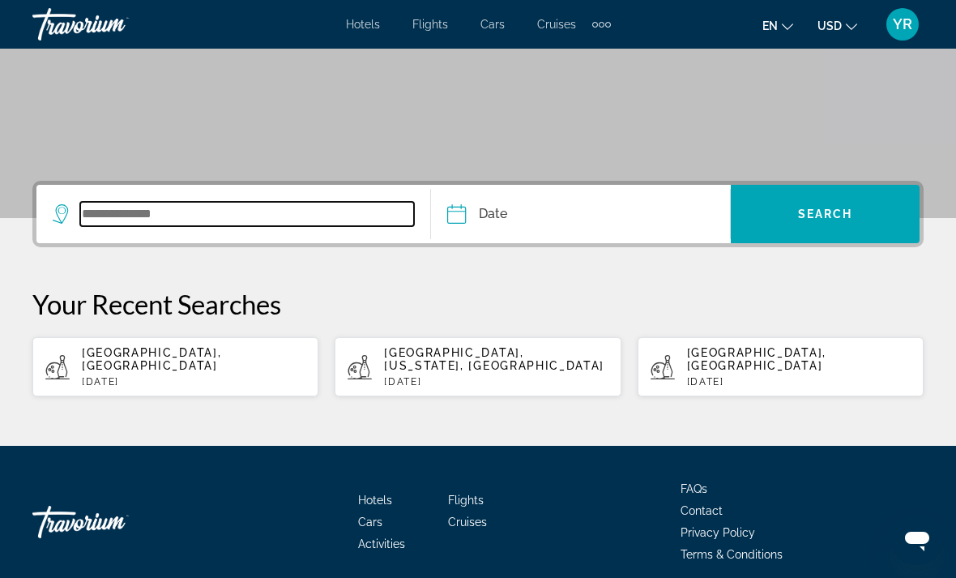
click at [260, 207] on input "Search widget" at bounding box center [247, 214] width 334 height 24
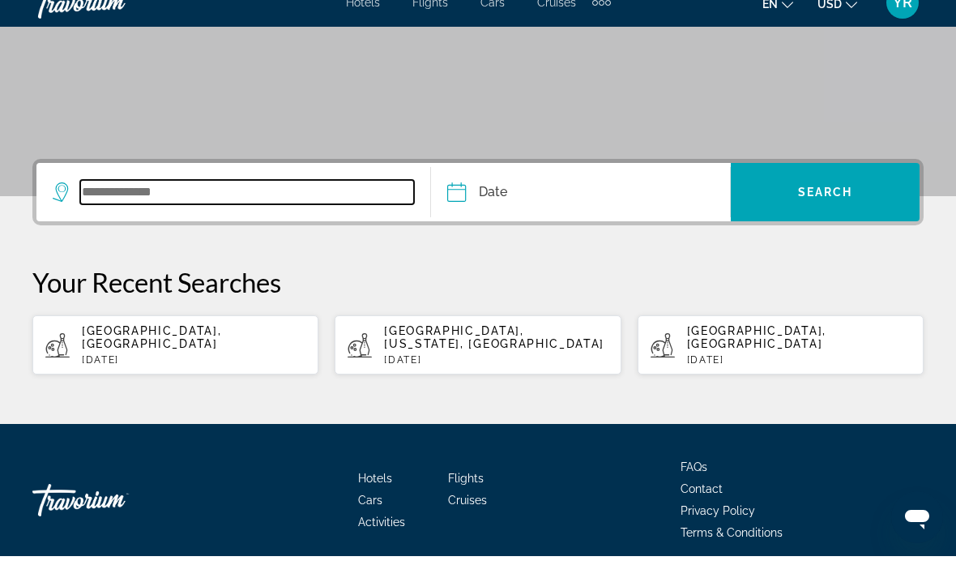
scroll to position [320, 0]
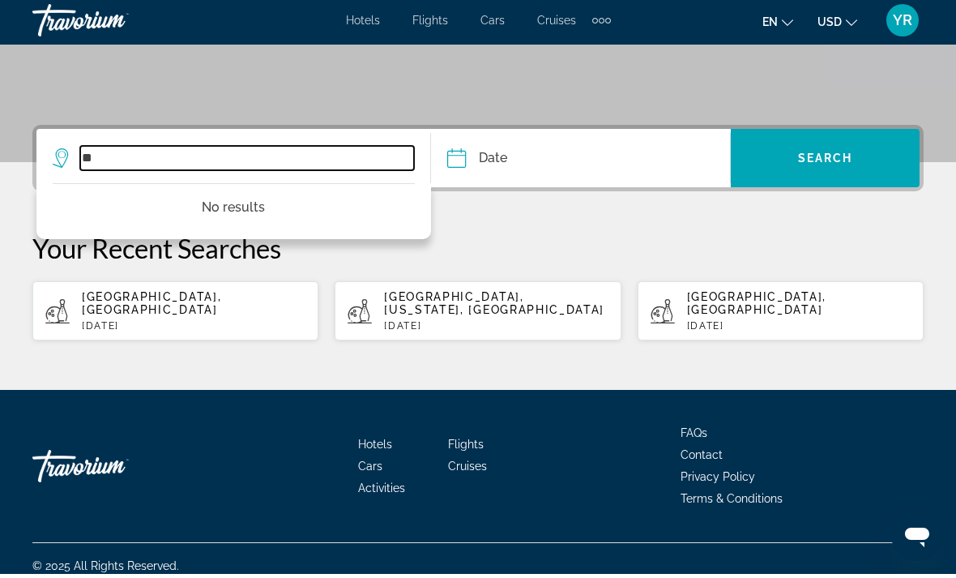
type input "*"
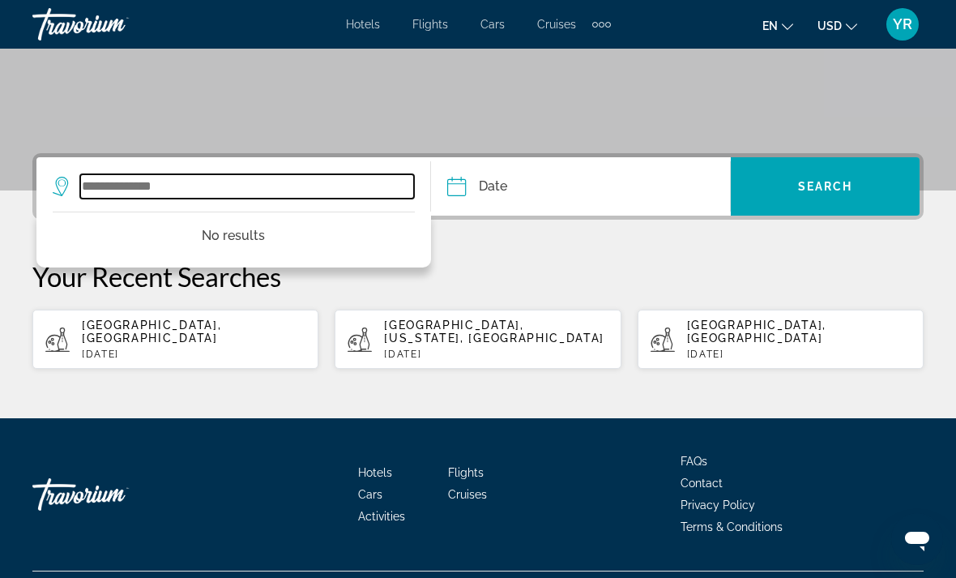
scroll to position [287, 0]
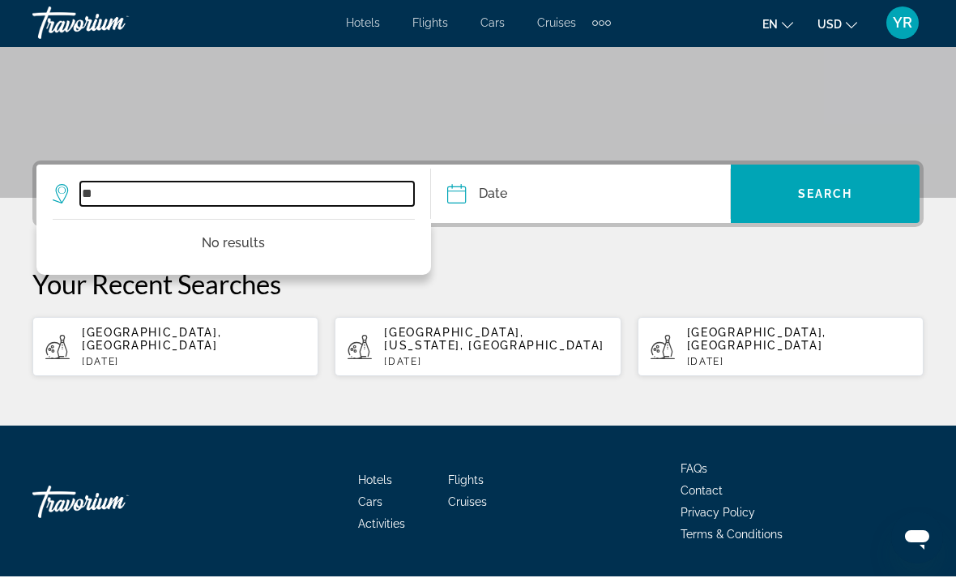
type input "*"
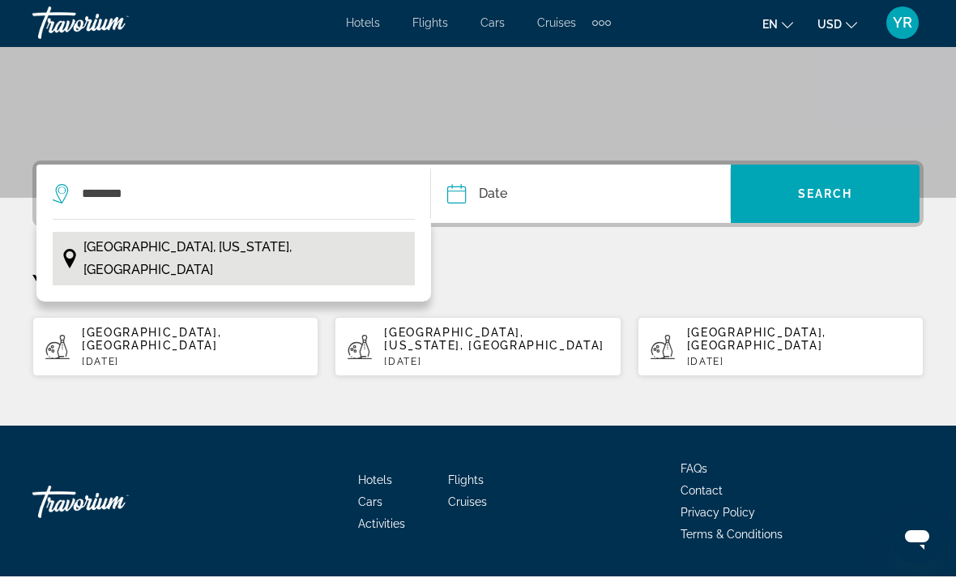
click at [200, 247] on span "Key West, Florida, USA" at bounding box center [244, 259] width 323 height 45
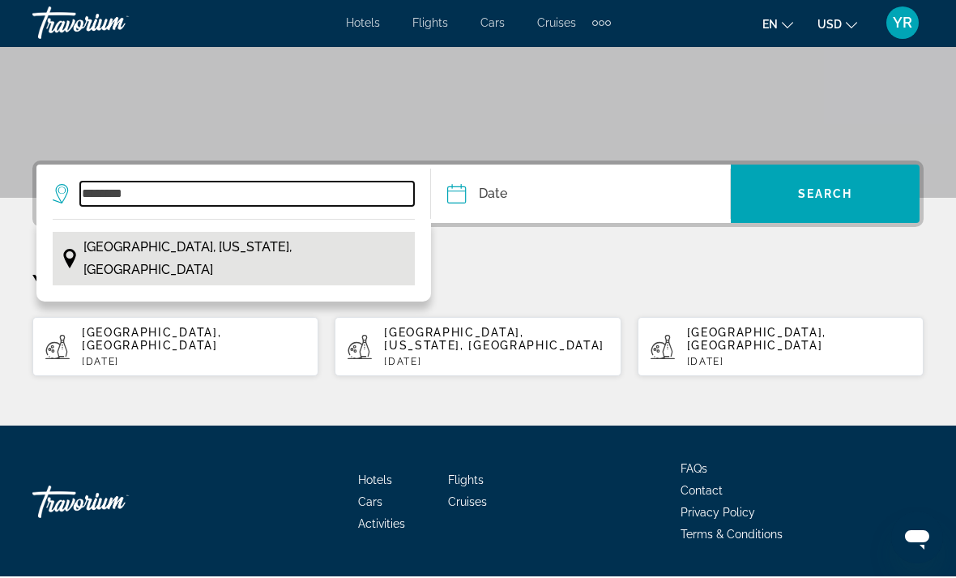
type input "**********"
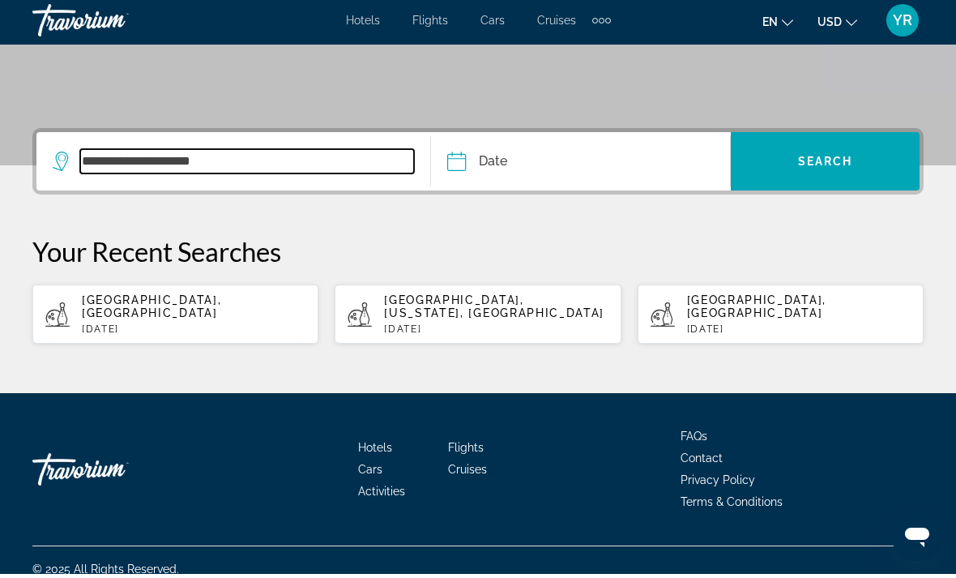
scroll to position [320, 0]
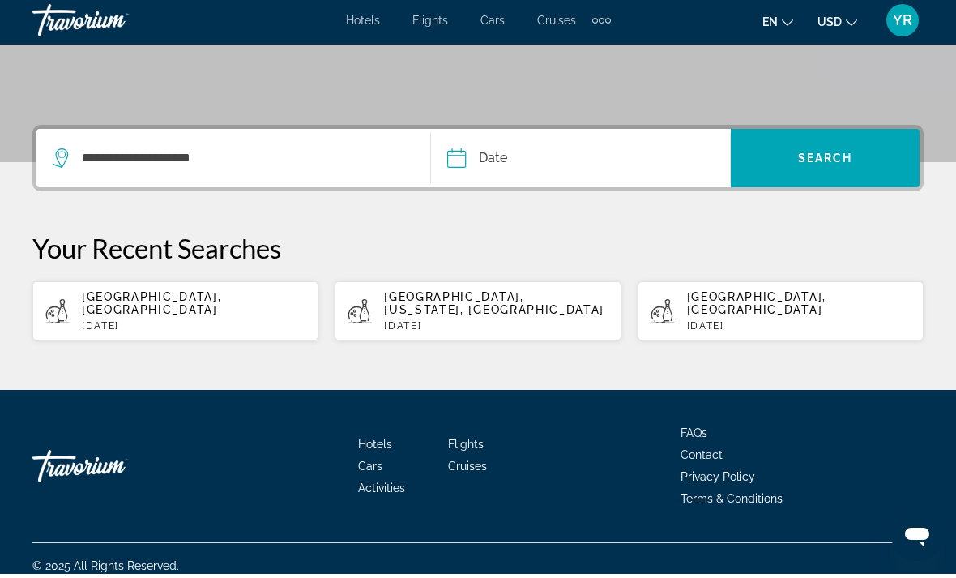
click at [464, 161] on input "Date" at bounding box center [517, 164] width 148 height 63
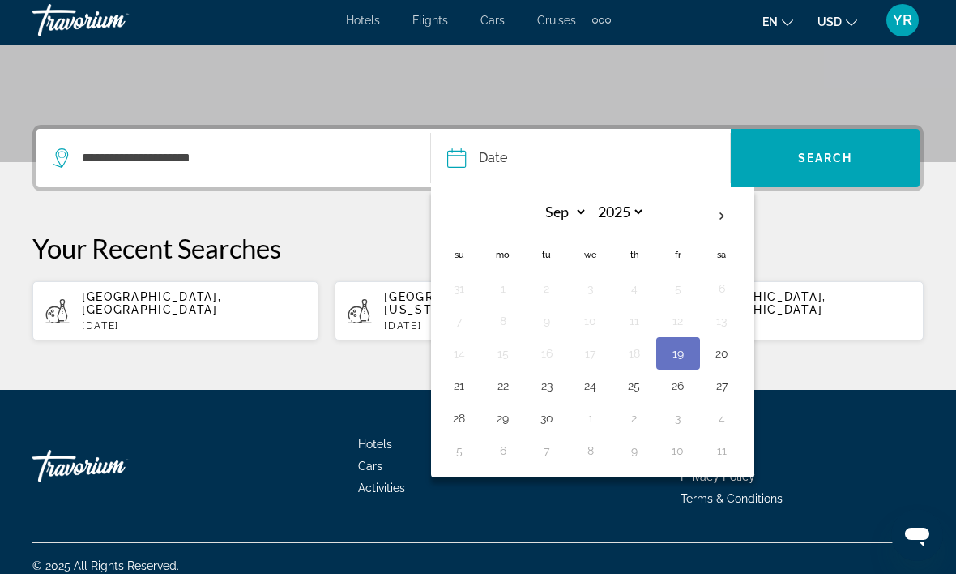
scroll to position [268, 0]
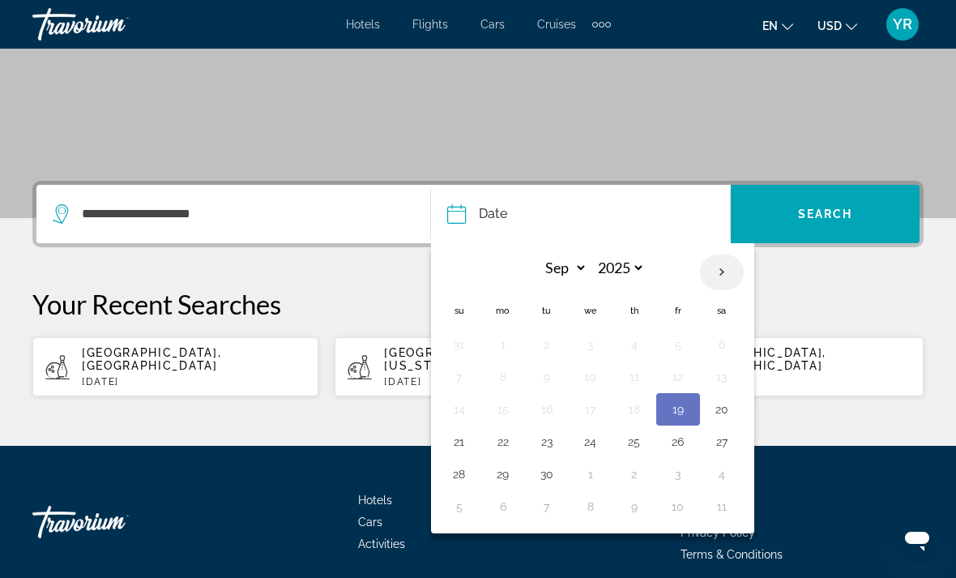
click at [727, 271] on th "Next month" at bounding box center [722, 272] width 44 height 36
select select "*"
click at [502, 374] on button "6" at bounding box center [503, 376] width 26 height 23
type input "**********"
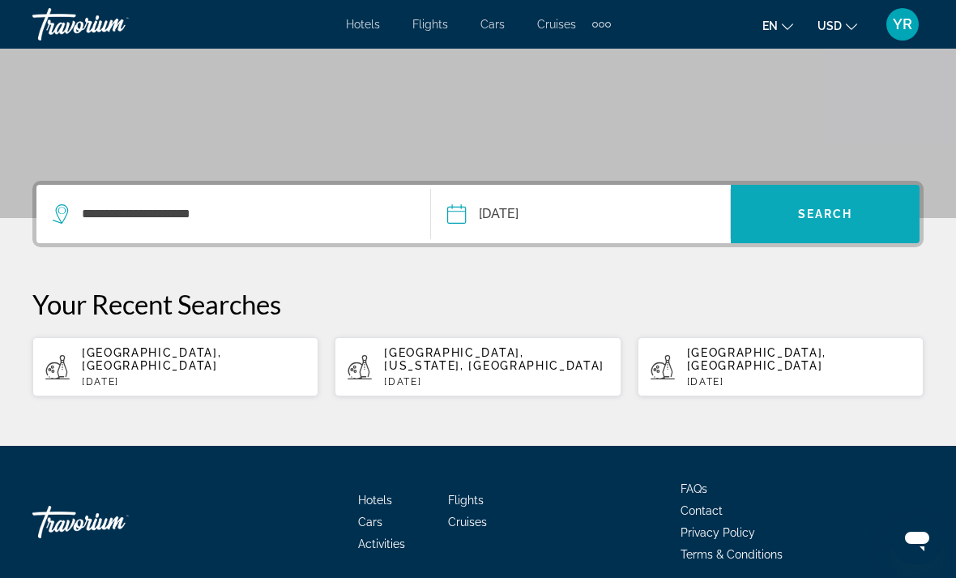
click at [844, 194] on span "Search widget" at bounding box center [825, 214] width 189 height 58
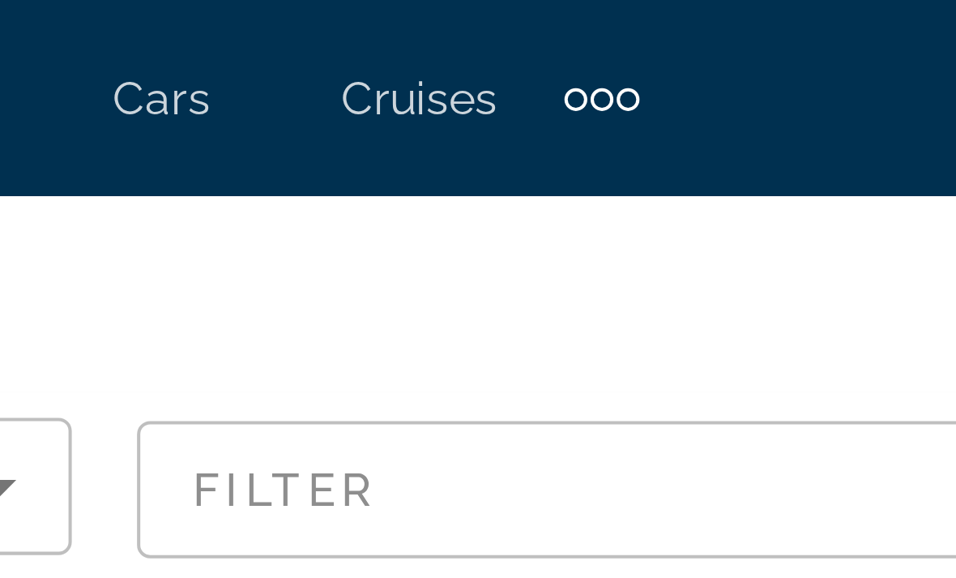
click at [599, 23] on div "Extra navigation items" at bounding box center [602, 25] width 6 height 6
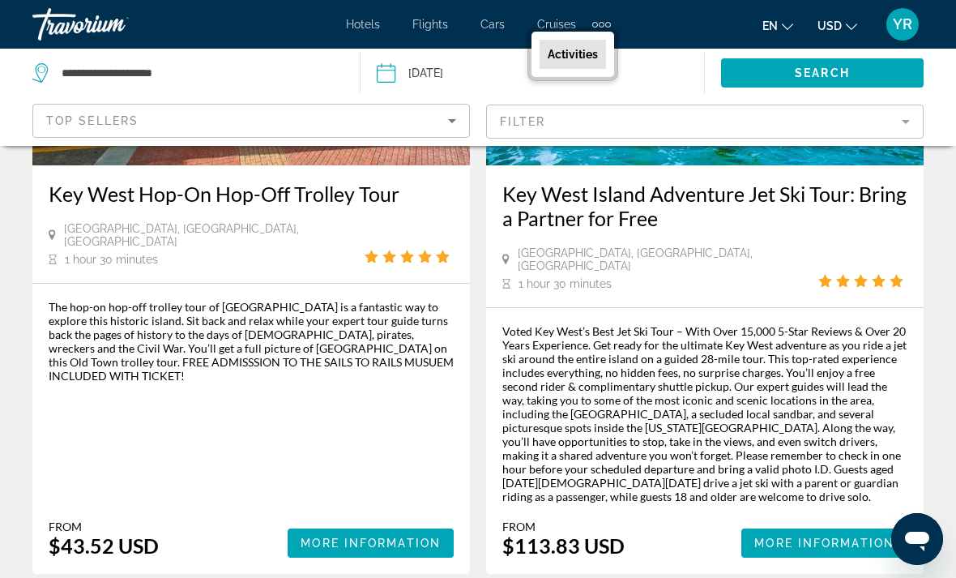
scroll to position [3776, 0]
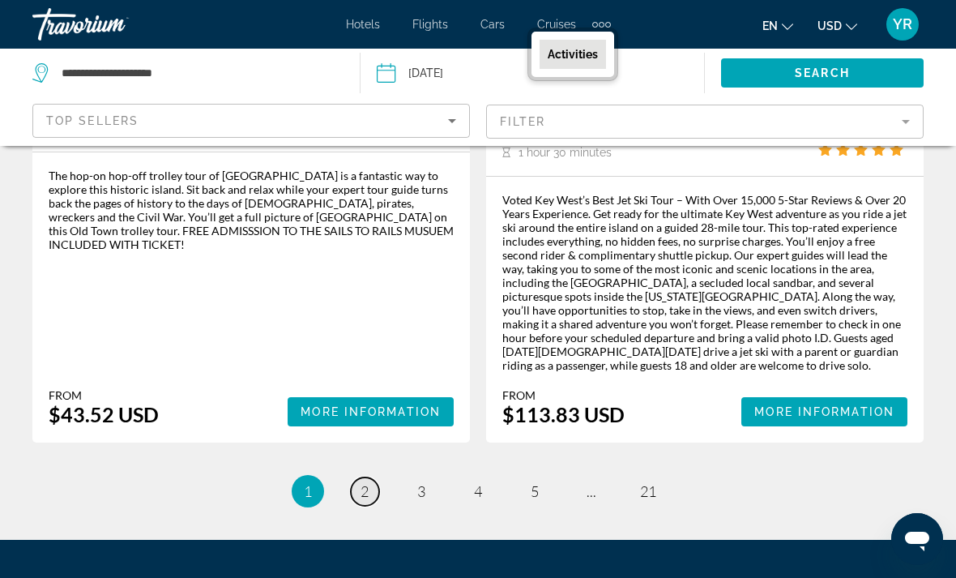
click at [366, 482] on span "2" at bounding box center [365, 491] width 8 height 18
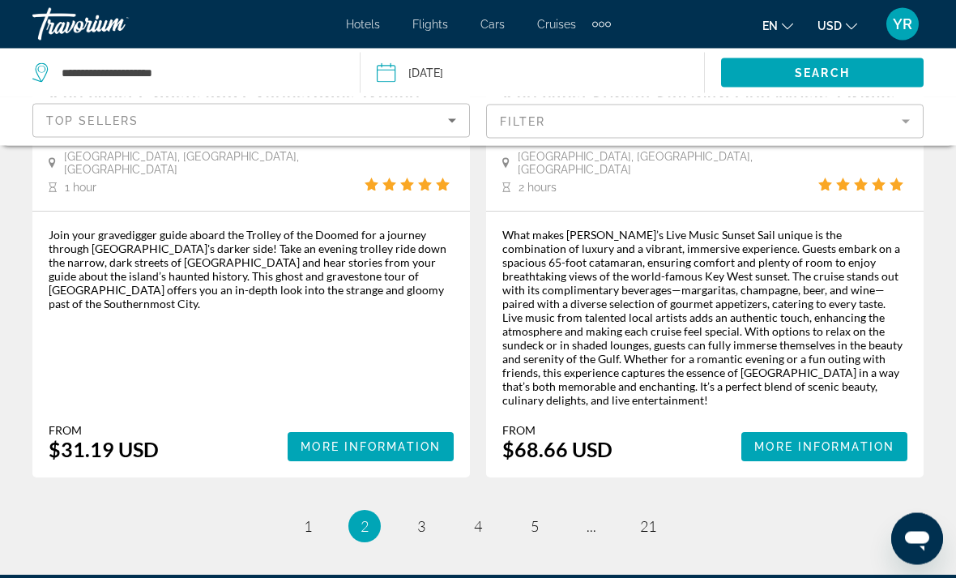
scroll to position [3867, 0]
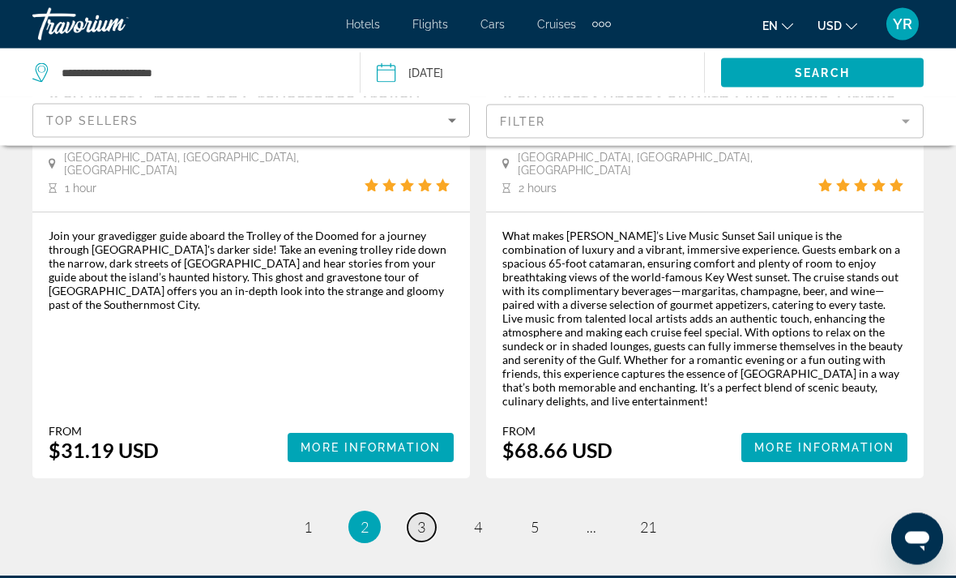
click at [411, 514] on link "page 3" at bounding box center [422, 528] width 28 height 28
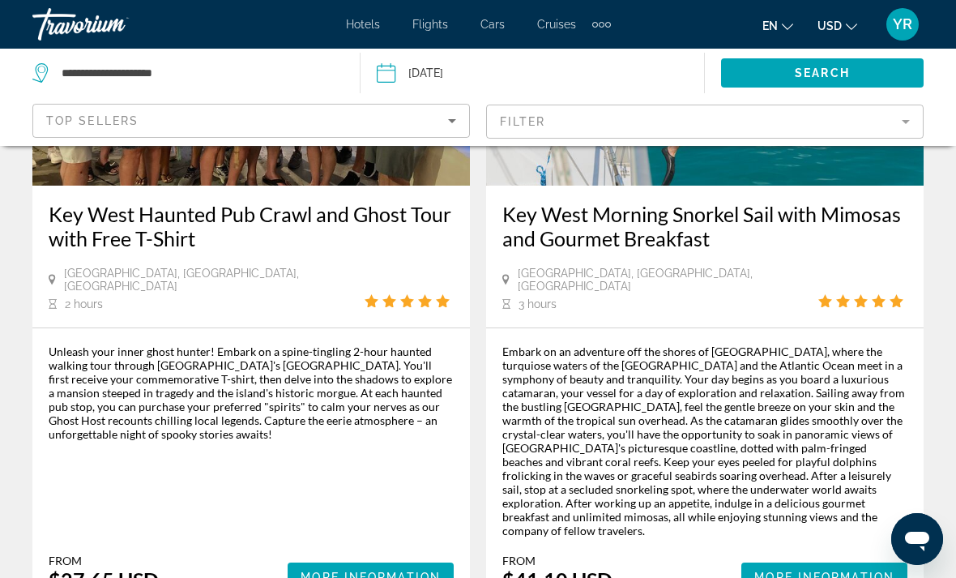
scroll to position [3616, 0]
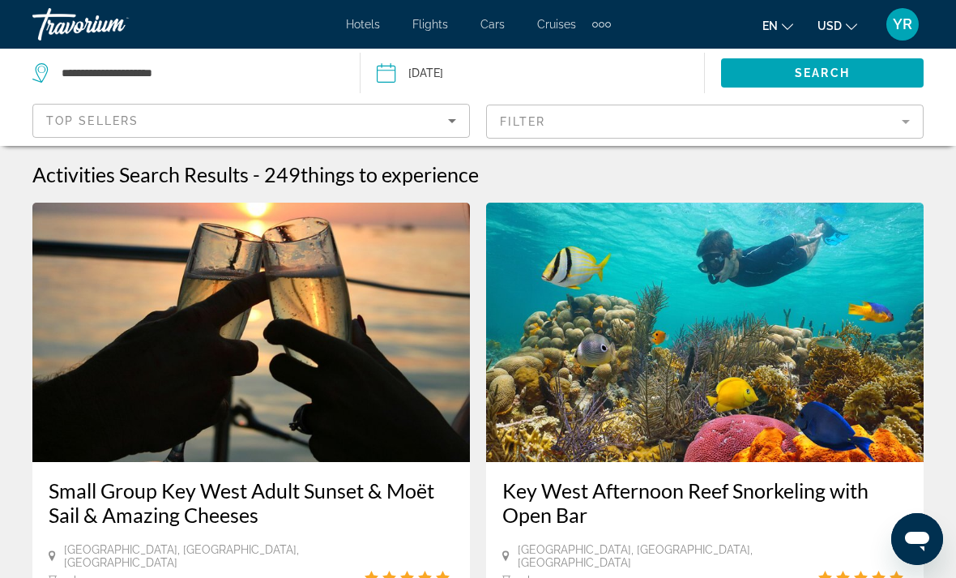
click at [352, 23] on span "Hotels" at bounding box center [363, 24] width 34 height 13
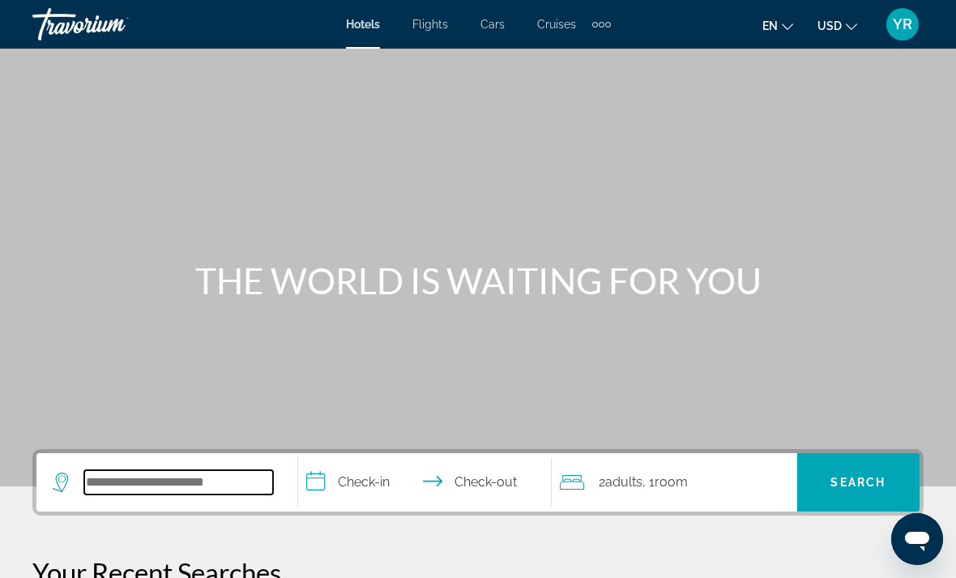
click at [107, 490] on input "Search widget" at bounding box center [178, 482] width 189 height 24
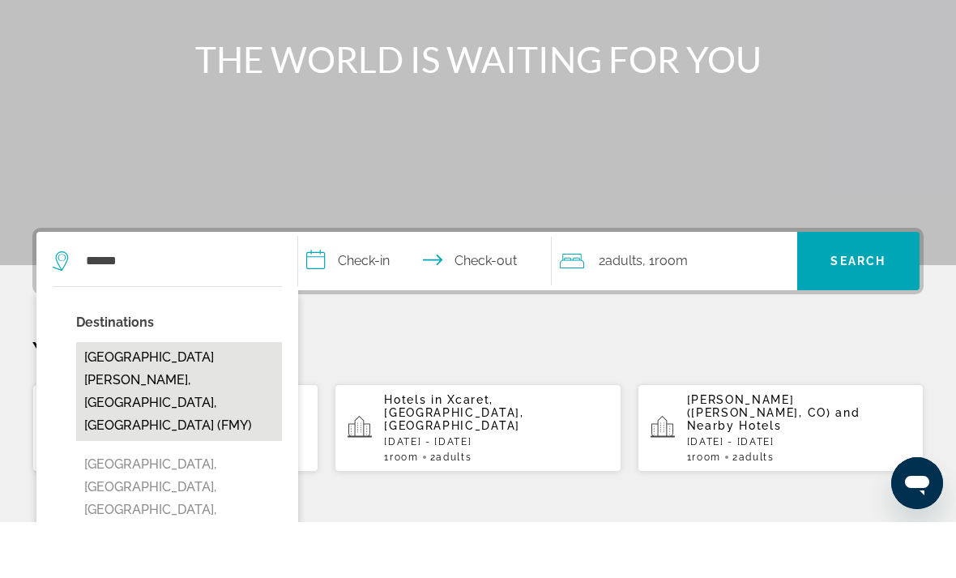
click at [118, 398] on button "[GEOGRAPHIC_DATA][PERSON_NAME], [GEOGRAPHIC_DATA], [GEOGRAPHIC_DATA] (FMY)" at bounding box center [179, 447] width 206 height 99
type input "**********"
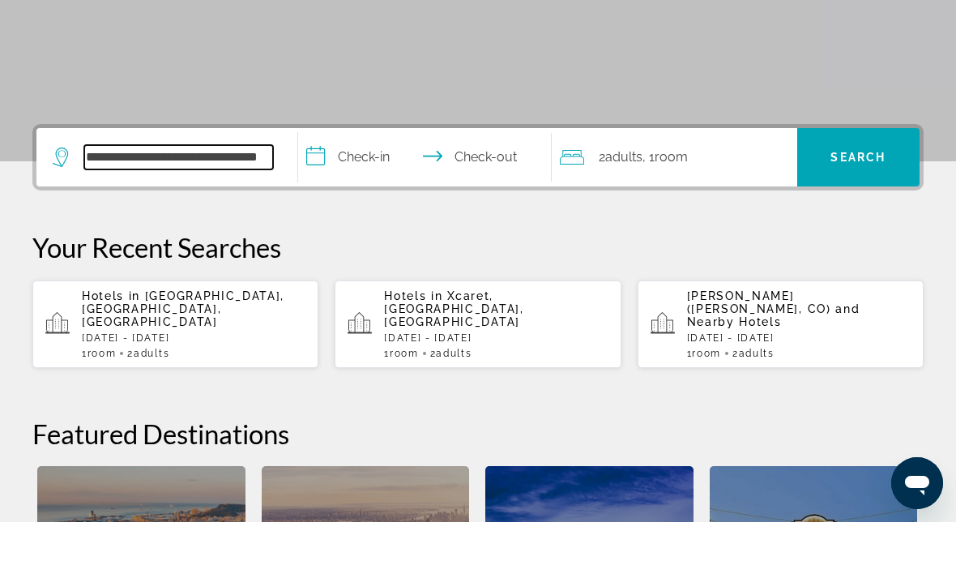
scroll to position [340, 0]
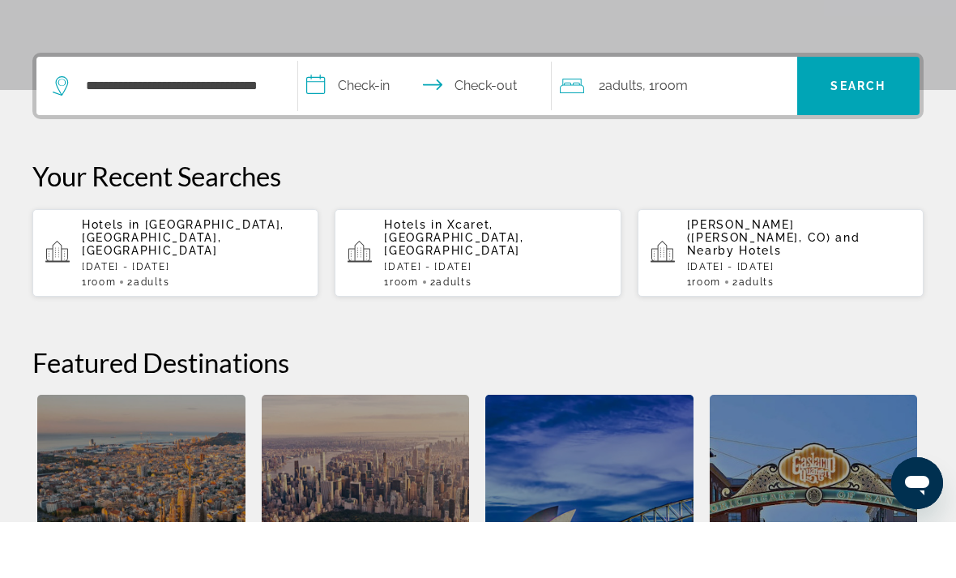
click at [327, 113] on input "**********" at bounding box center [428, 144] width 260 height 63
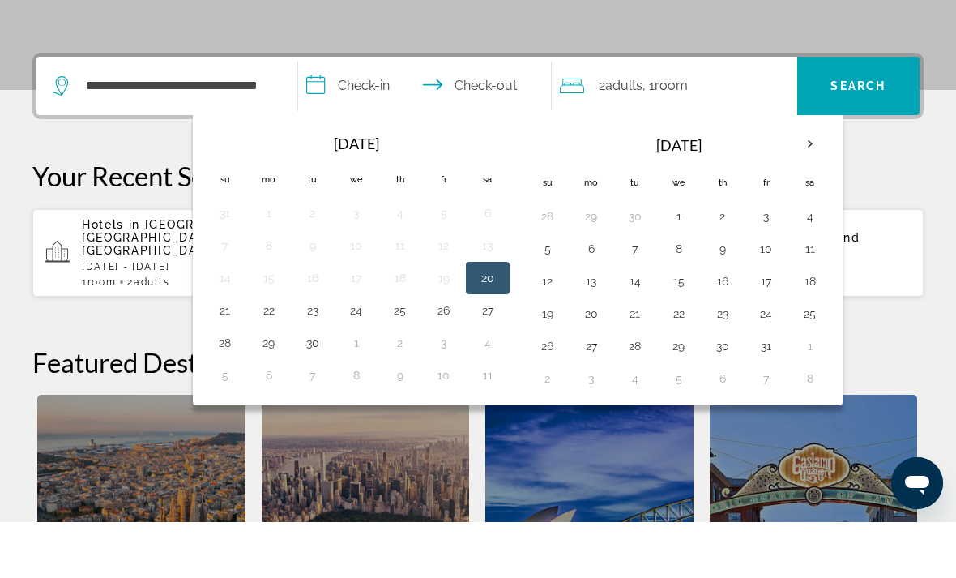
scroll to position [396, 0]
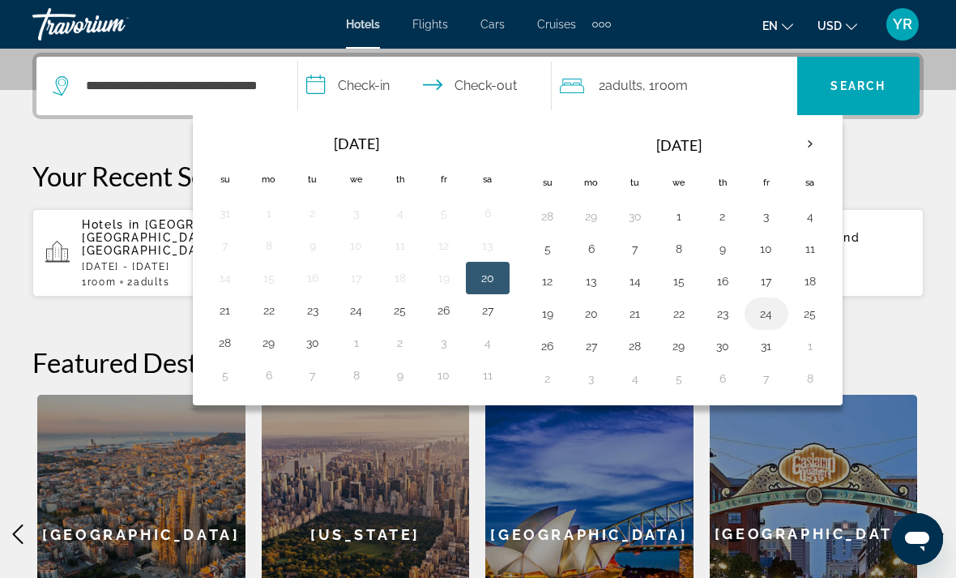
click at [772, 320] on button "24" at bounding box center [766, 313] width 26 height 23
click at [552, 352] on button "26" at bounding box center [548, 346] width 26 height 23
type input "**********"
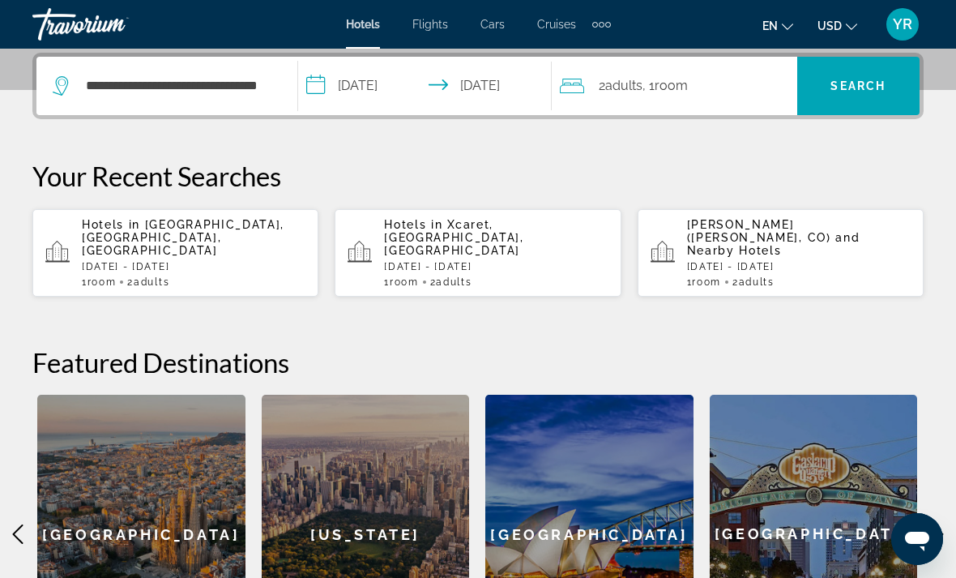
click at [694, 75] on div "2 Adult Adults , 1 Room rooms" at bounding box center [678, 86] width 237 height 23
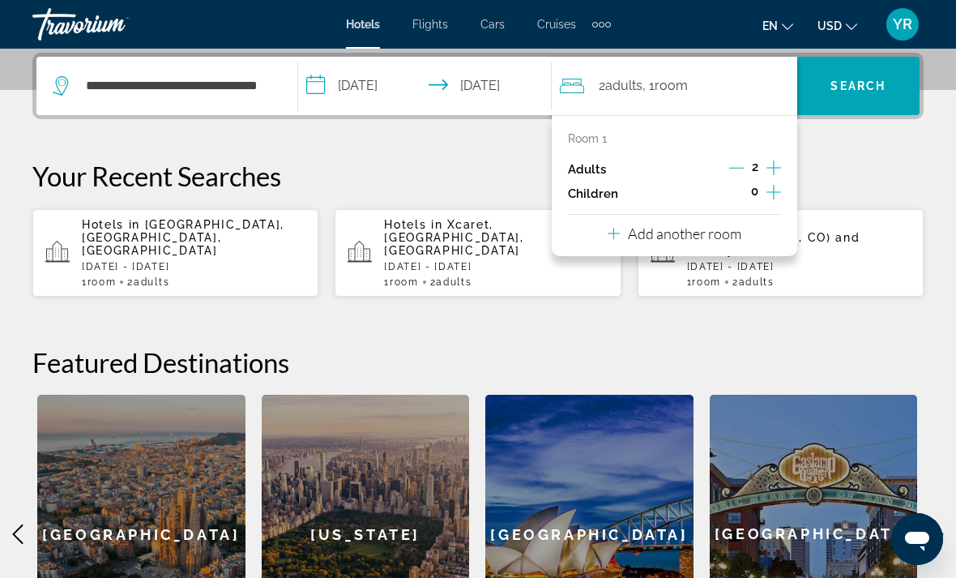
click at [771, 182] on icon "Increment children" at bounding box center [773, 191] width 15 height 19
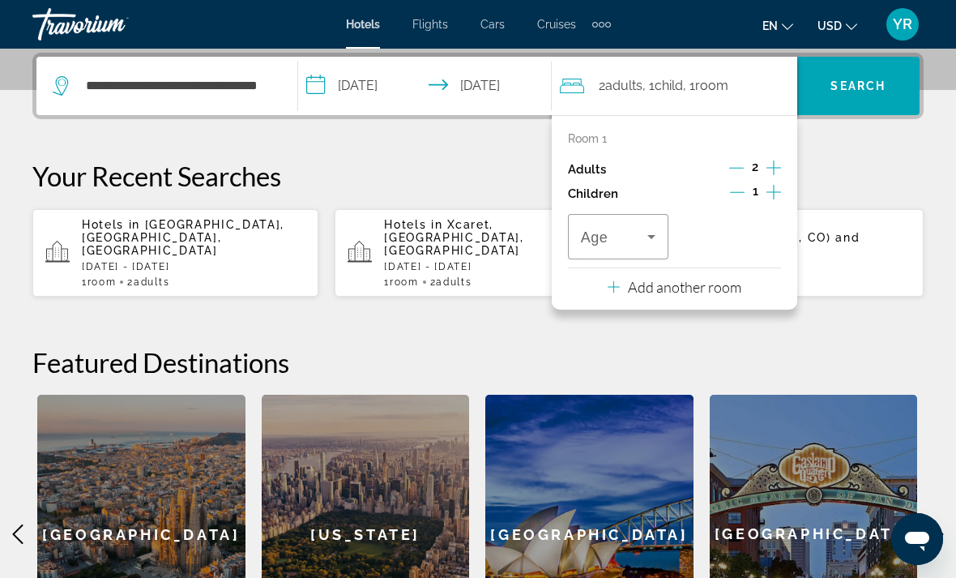
click at [770, 197] on icon "Increment children" at bounding box center [773, 191] width 15 height 19
click at [645, 241] on icon "Travelers: 2 adults, 2 children" at bounding box center [651, 236] width 19 height 19
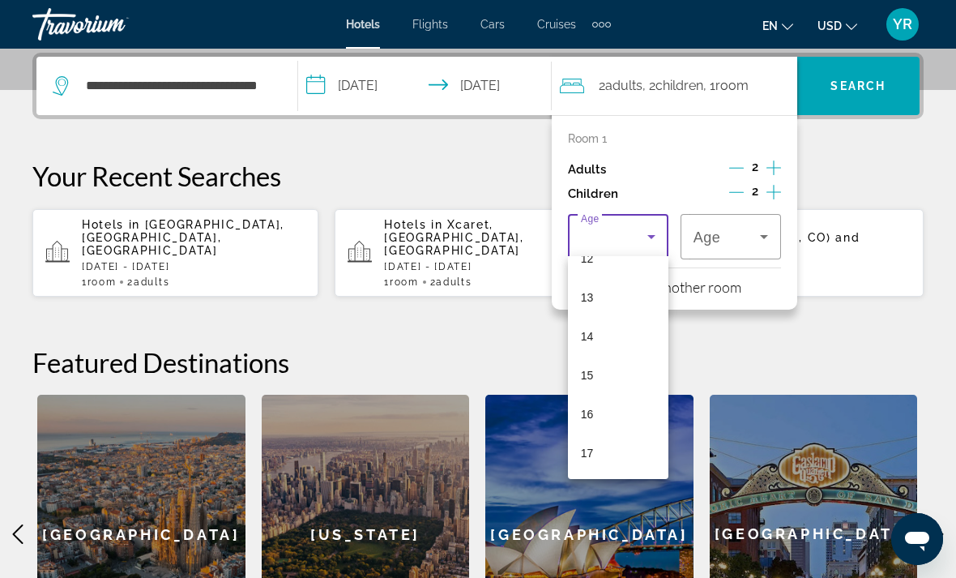
scroll to position [490, 0]
click at [604, 429] on mat-option "16" at bounding box center [618, 414] width 100 height 39
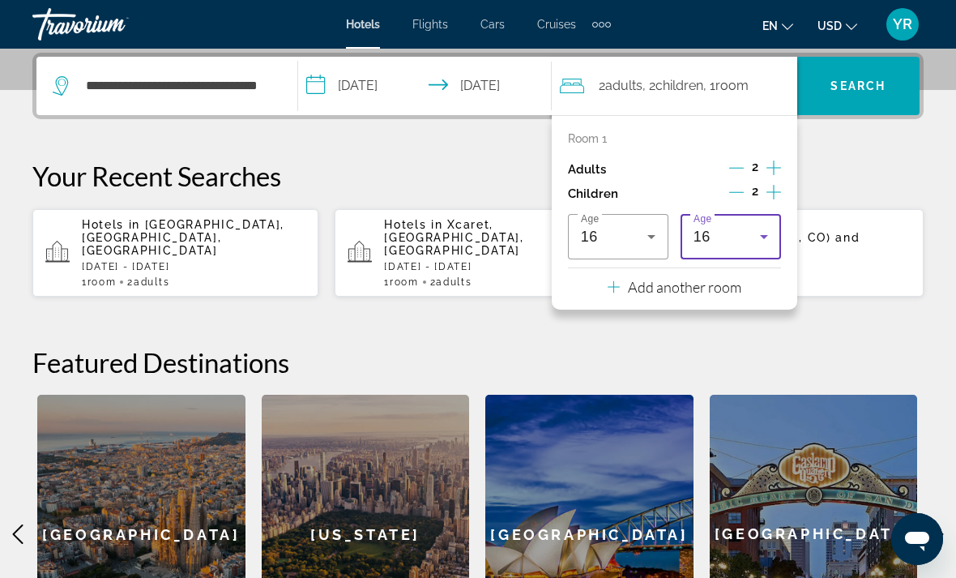
click at [735, 220] on div "16" at bounding box center [731, 236] width 75 height 45
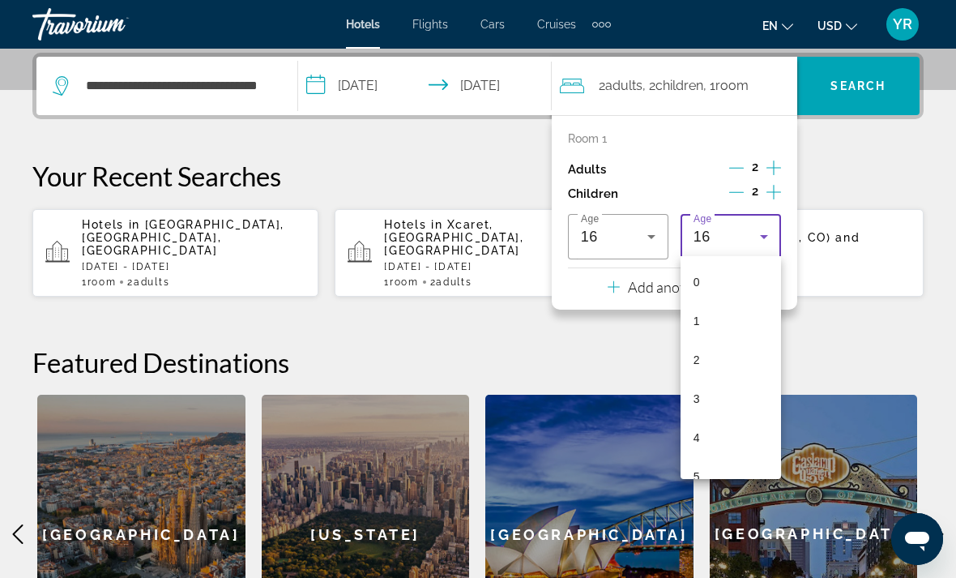
scroll to position [445, 0]
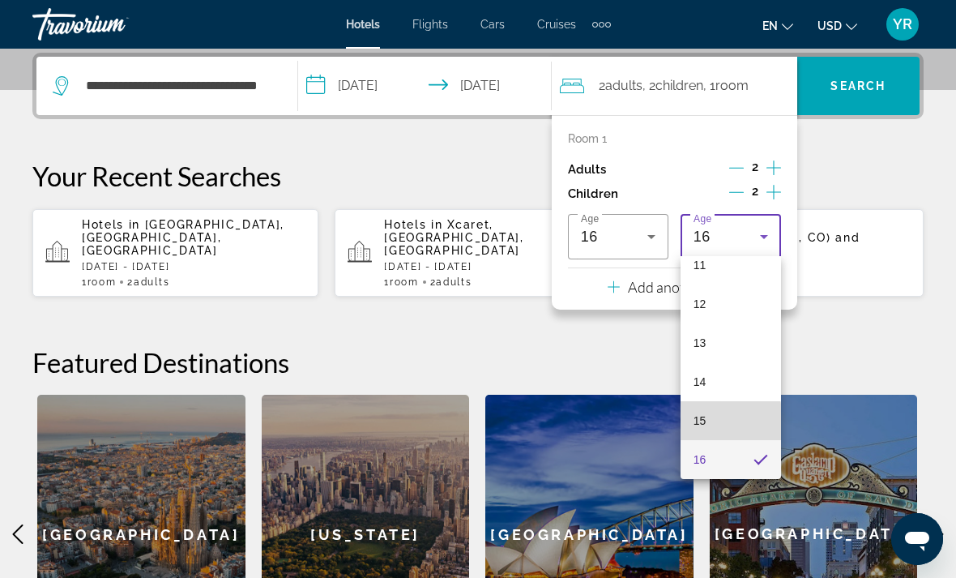
click at [702, 429] on span "15" at bounding box center [700, 420] width 13 height 19
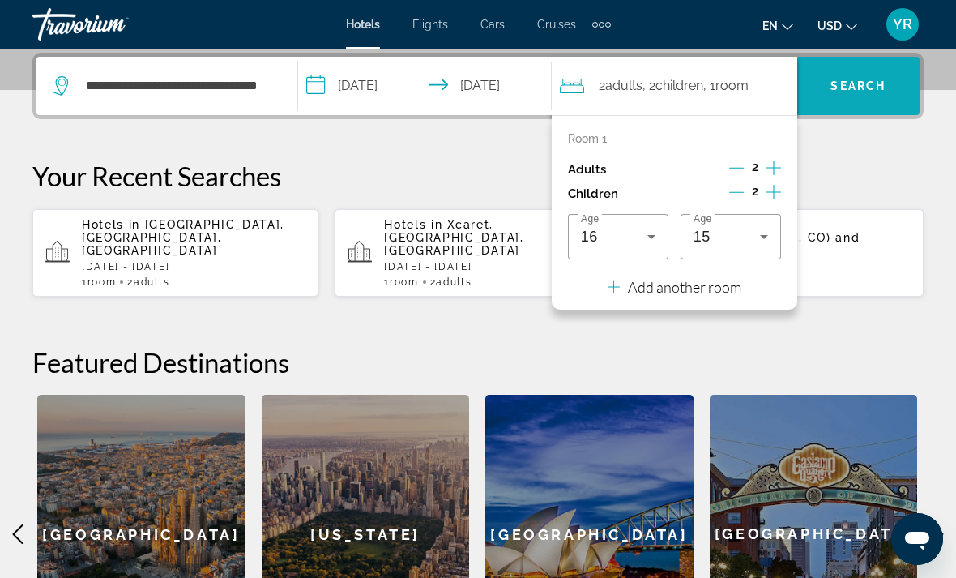
click at [872, 79] on span "Search" at bounding box center [857, 85] width 55 height 13
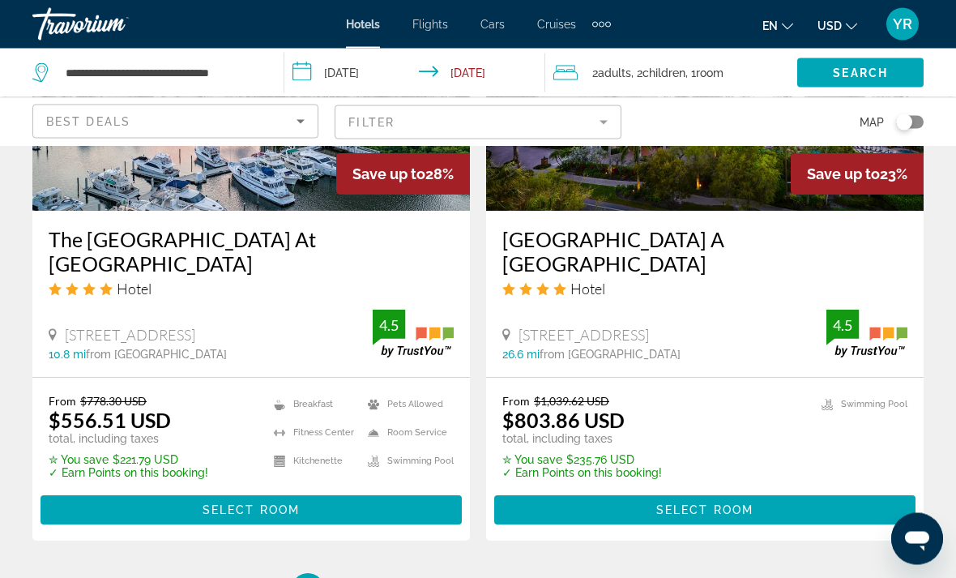
scroll to position [3315, 0]
click at [345, 573] on ul "1 / 9 You're on page 1 page 2 page 3 page 4 page 5 page ... page 9" at bounding box center [477, 589] width 891 height 32
click at [363, 575] on link "page 2" at bounding box center [365, 589] width 28 height 28
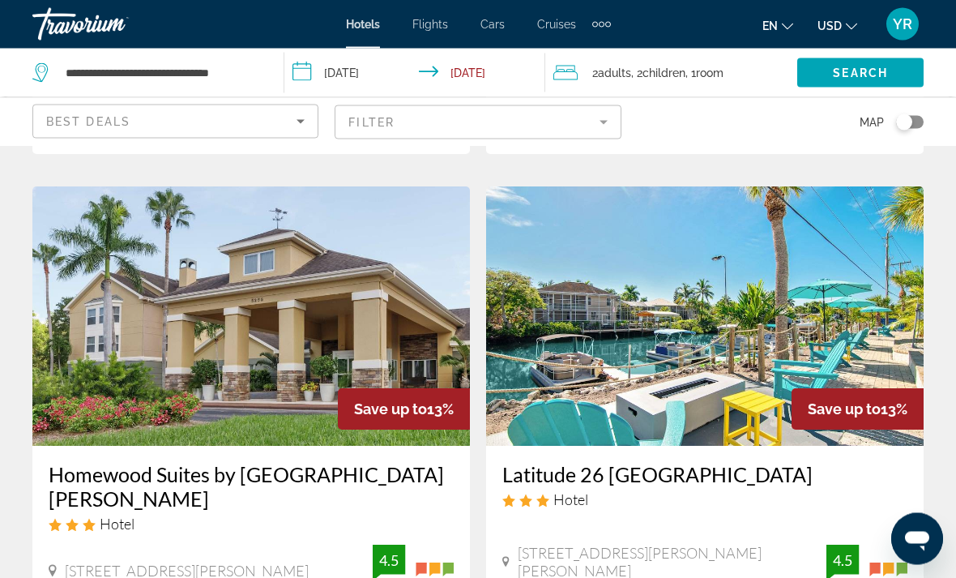
scroll to position [3446, 0]
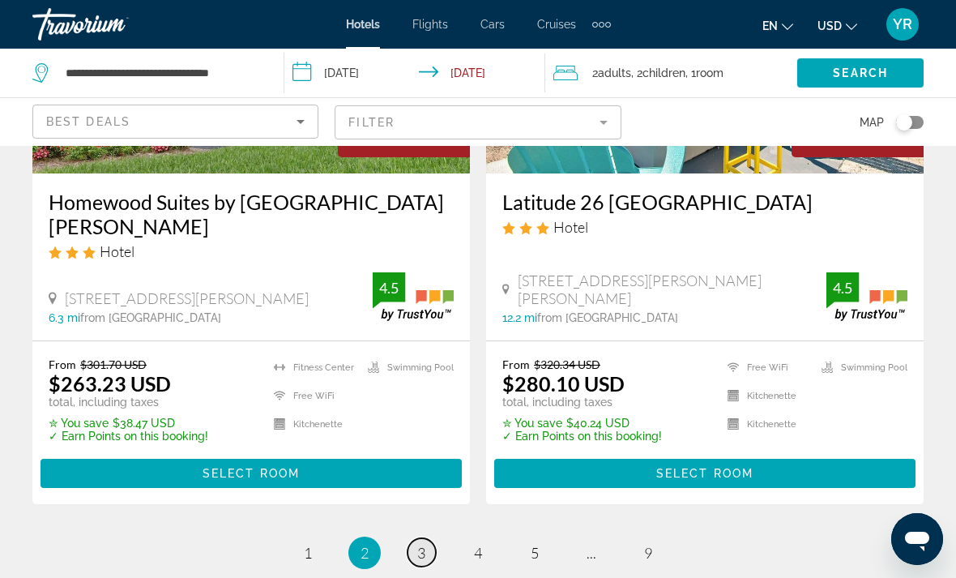
click at [419, 538] on link "page 3" at bounding box center [422, 552] width 28 height 28
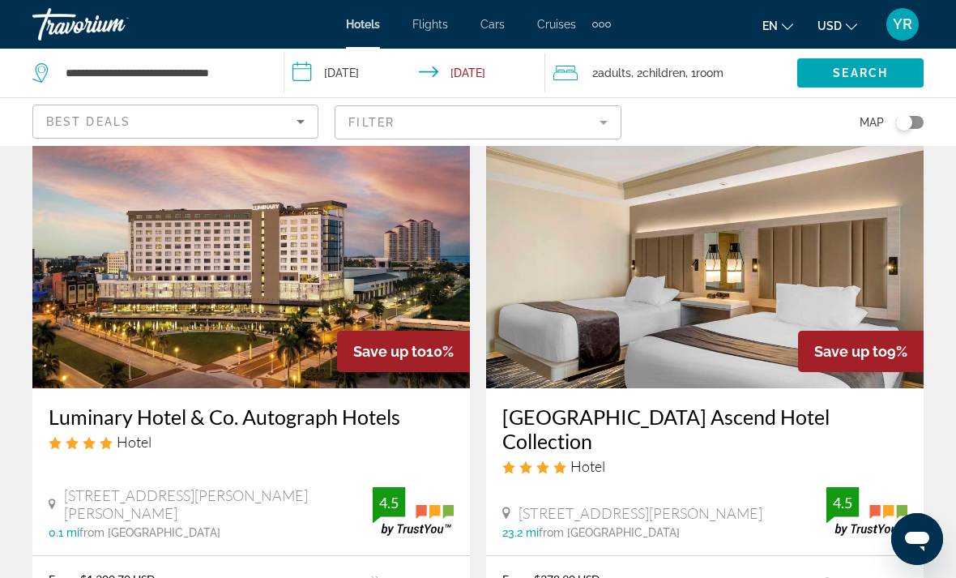
scroll to position [3205, 0]
